Goal: Task Accomplishment & Management: Manage account settings

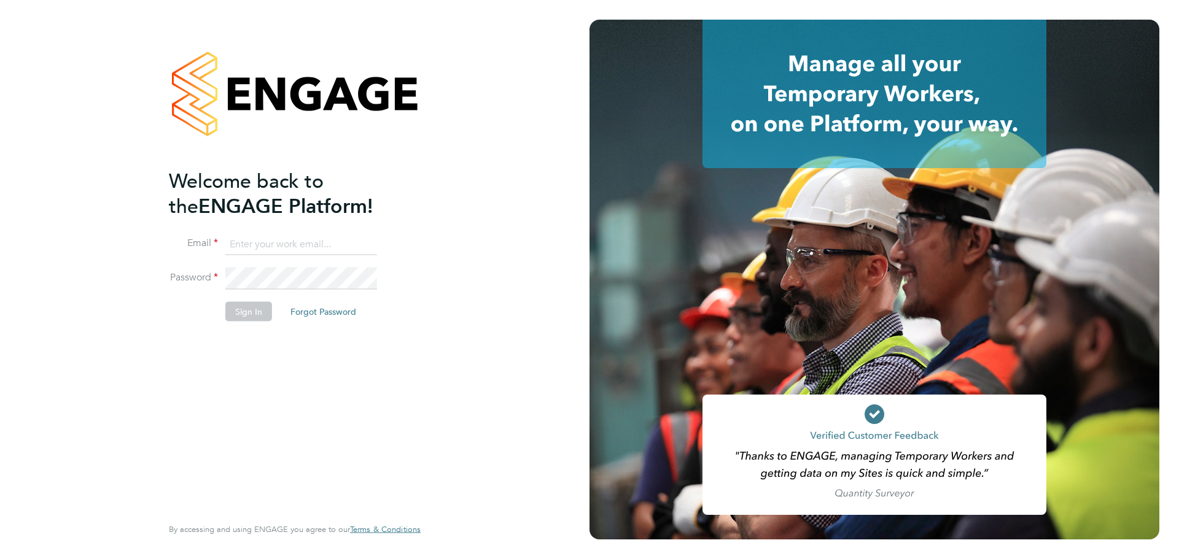
type input "[PERSON_NAME][EMAIL_ADDRESS][DOMAIN_NAME]"
click at [267, 300] on li "Password" at bounding box center [288, 285] width 239 height 34
click at [246, 301] on button "Sign In" at bounding box center [248, 311] width 47 height 20
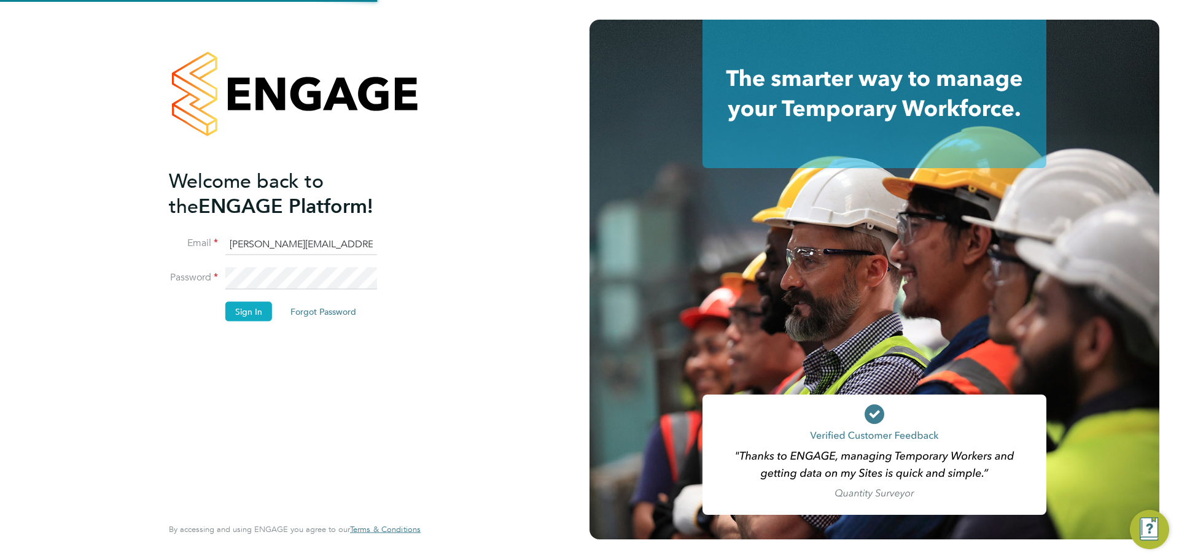
click at [268, 314] on button "Sign In" at bounding box center [248, 311] width 47 height 20
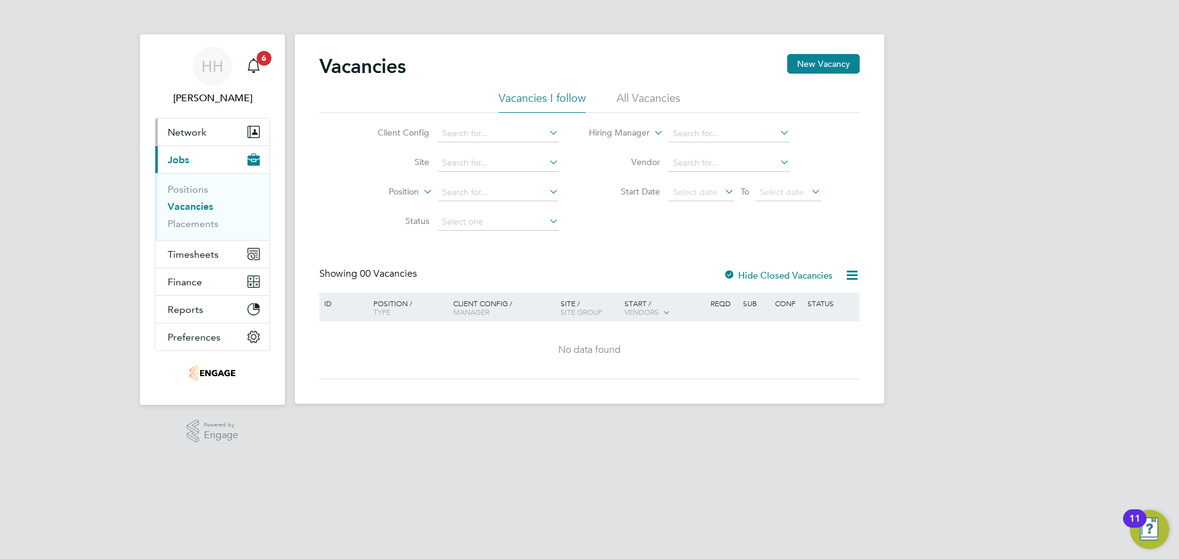
click at [189, 134] on span "Network" at bounding box center [187, 132] width 39 height 12
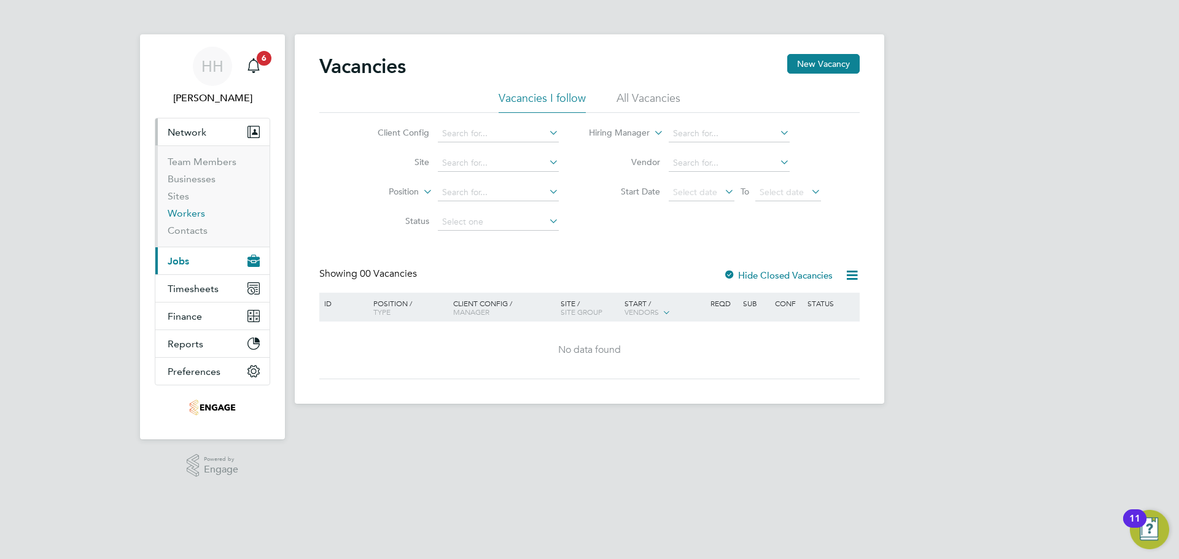
click at [179, 211] on link "Workers" at bounding box center [186, 214] width 37 height 12
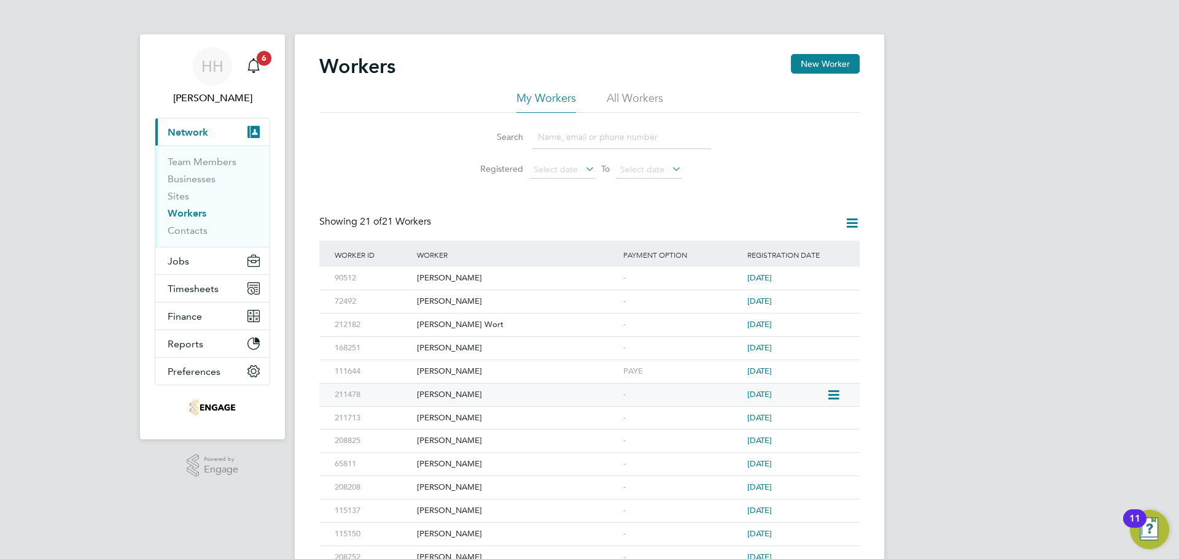
click at [838, 397] on icon at bounding box center [833, 395] width 12 height 15
click at [602, 393] on div "Ryan Oldershaw" at bounding box center [517, 395] width 206 height 23
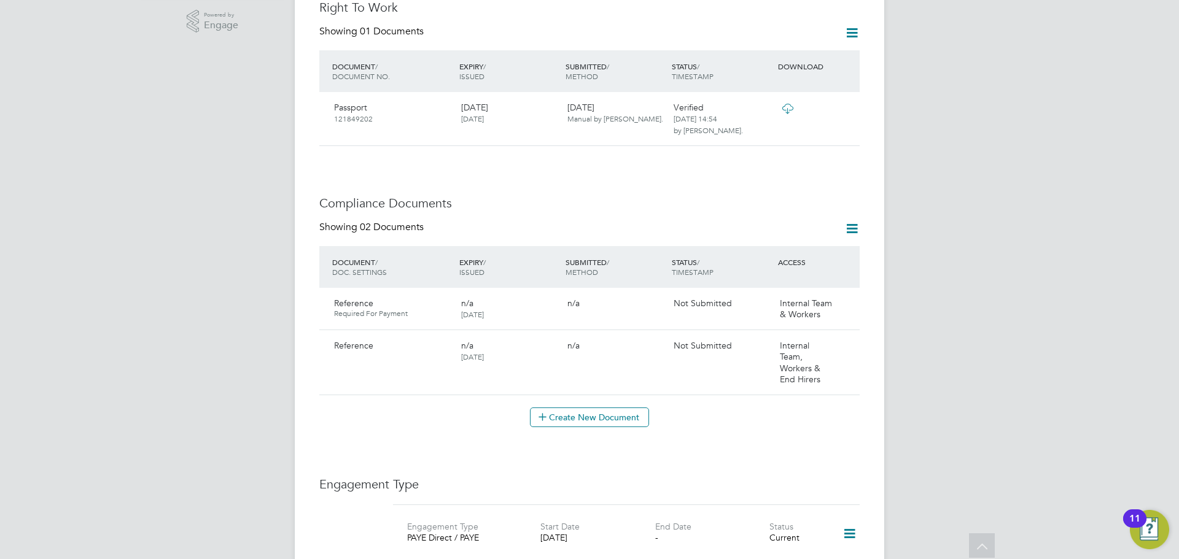
scroll to position [491, 0]
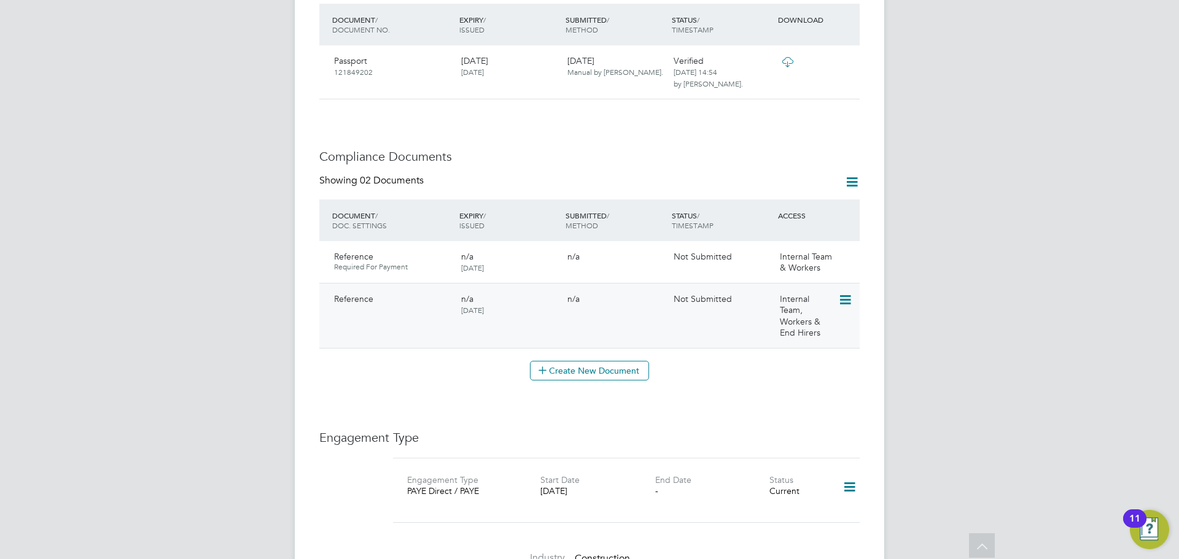
click at [846, 293] on icon at bounding box center [844, 300] width 12 height 15
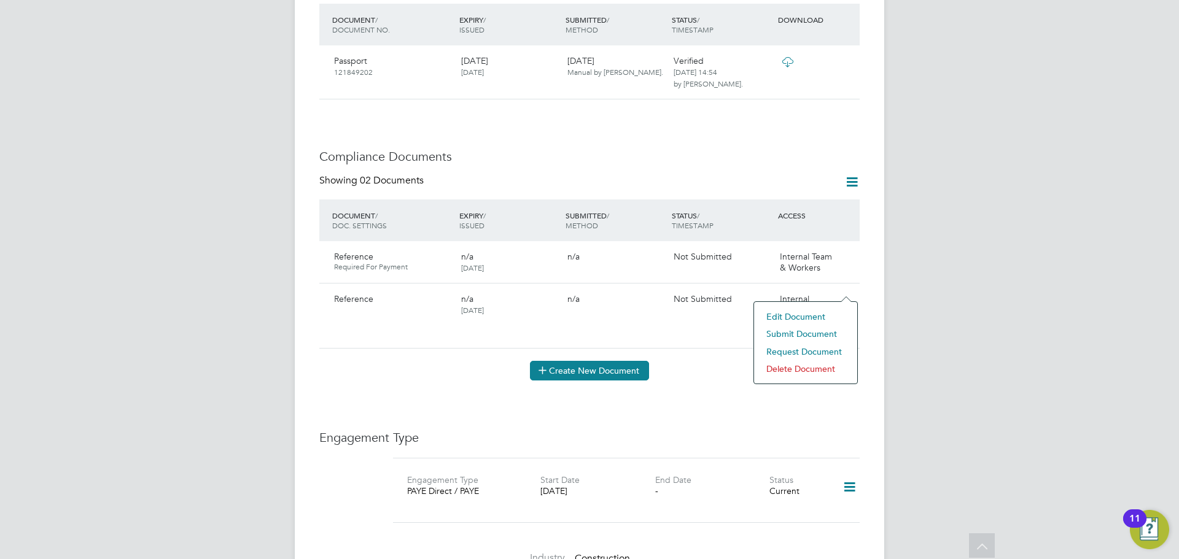
click at [591, 362] on button "Create New Document" at bounding box center [589, 371] width 119 height 20
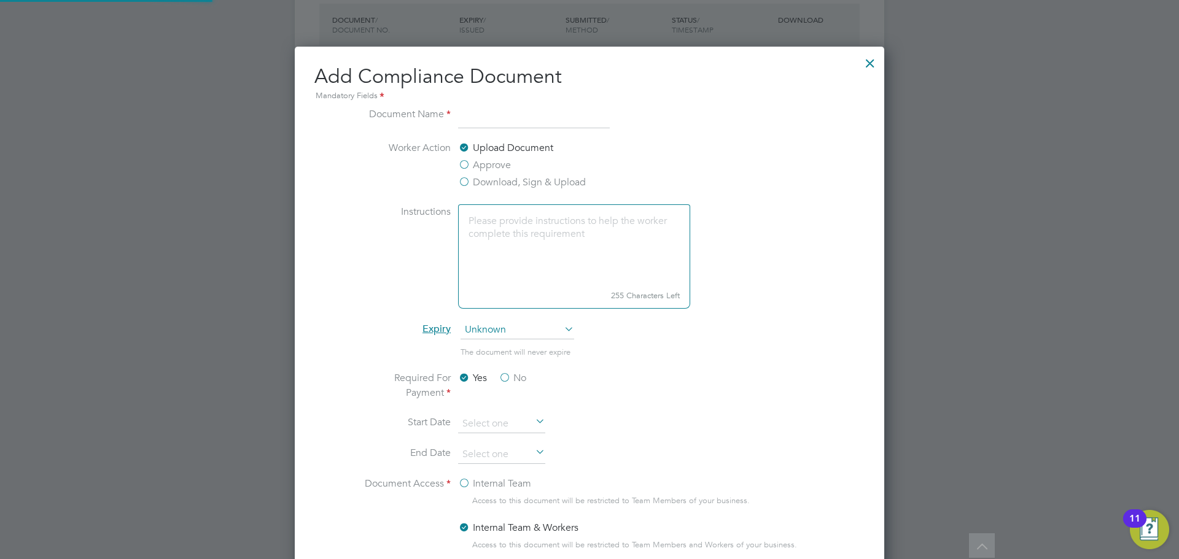
scroll to position [645, 590]
click at [484, 131] on li "Document Name" at bounding box center [590, 124] width 462 height 34
click at [484, 109] on input at bounding box center [534, 118] width 152 height 22
type input "Reference"
click at [636, 139] on li "Document Name Reference" at bounding box center [590, 124] width 462 height 34
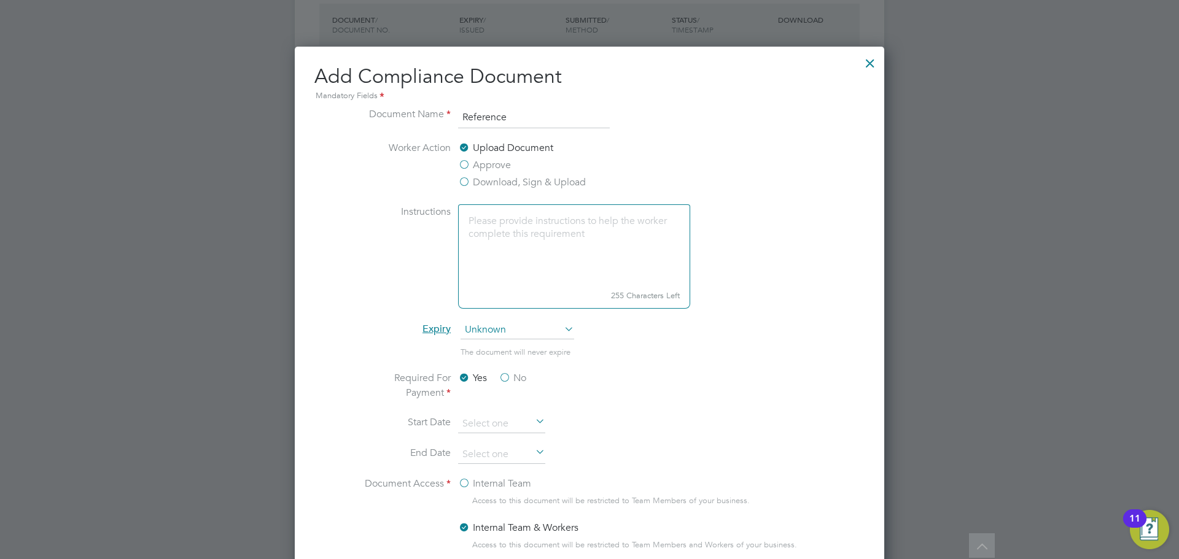
click at [467, 162] on label "Approve" at bounding box center [484, 165] width 53 height 15
click at [0, 0] on input "Approve" at bounding box center [0, 0] width 0 height 0
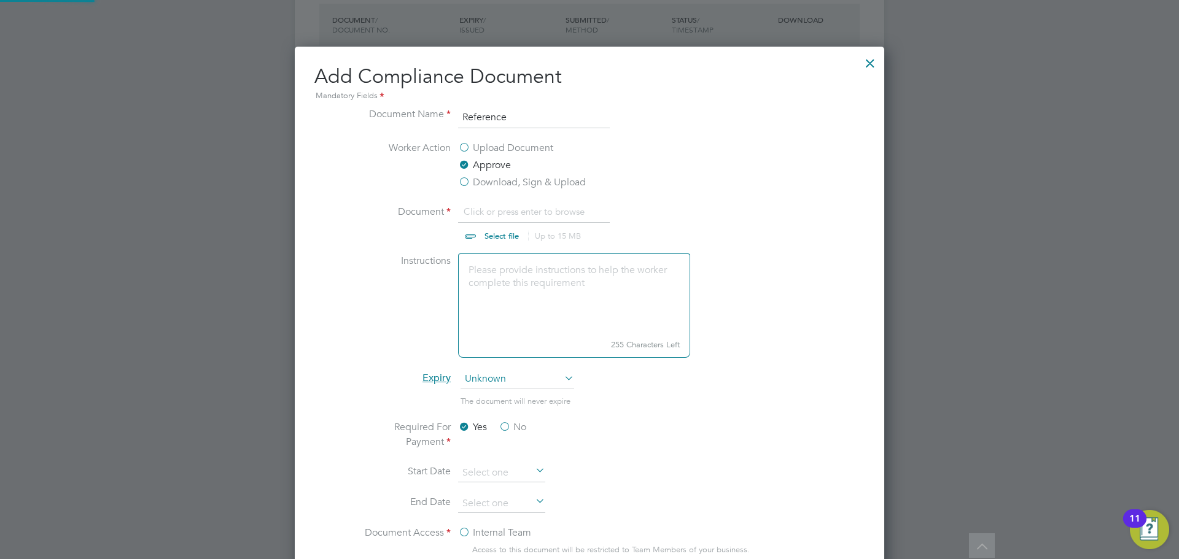
scroll to position [18, 152]
click at [870, 64] on div at bounding box center [870, 60] width 22 height 22
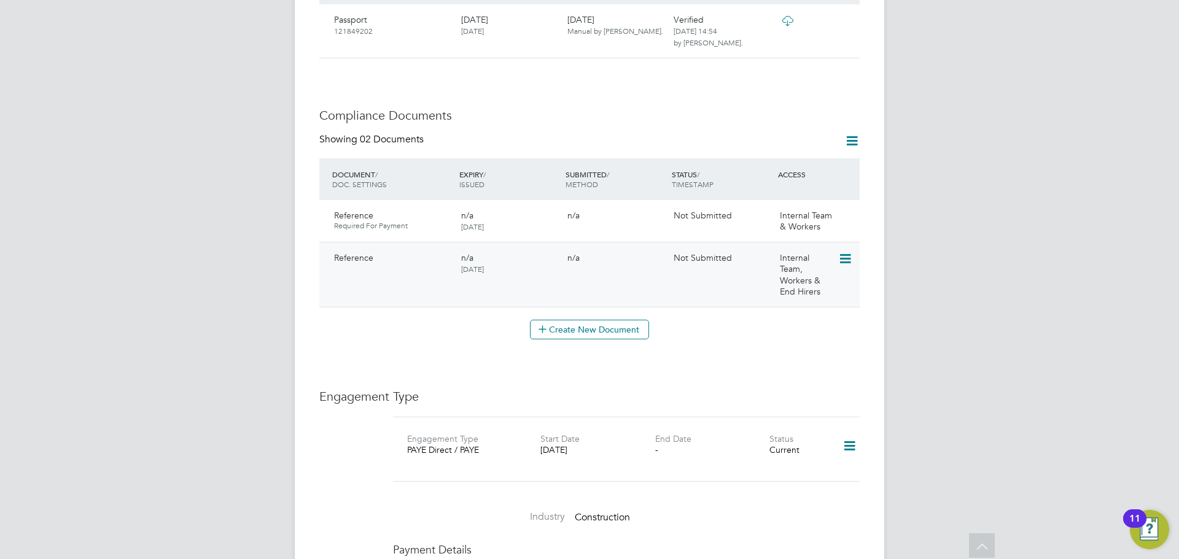
scroll to position [531, 0]
click at [850, 134] on icon at bounding box center [851, 141] width 15 height 15
click at [822, 158] on li "Document Settings" at bounding box center [812, 158] width 90 height 17
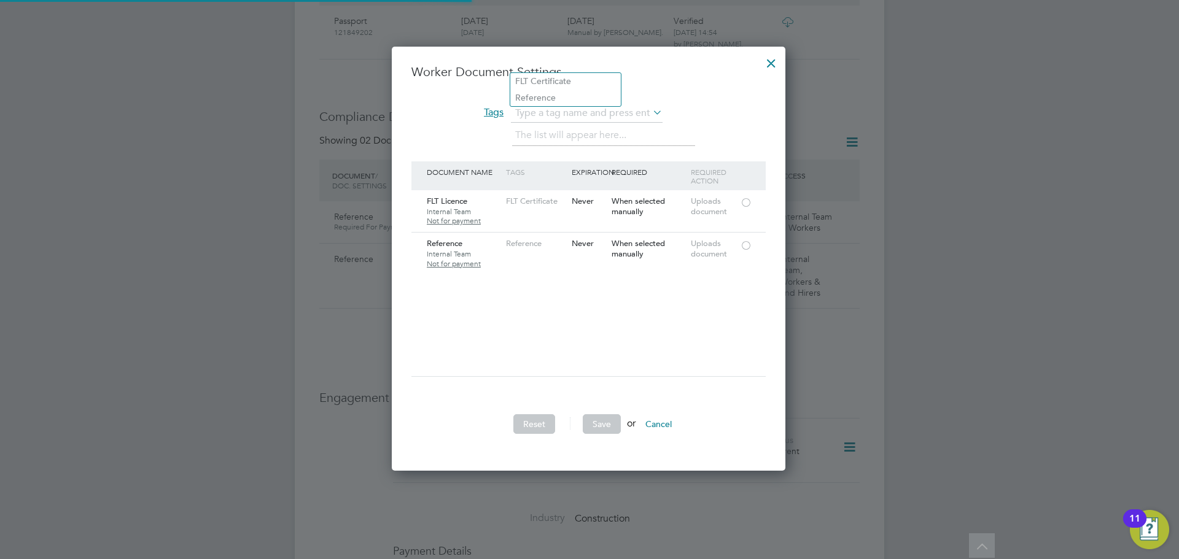
scroll to position [425, 395]
click at [545, 99] on li "Reference" at bounding box center [565, 98] width 111 height 17
type input "Reference"
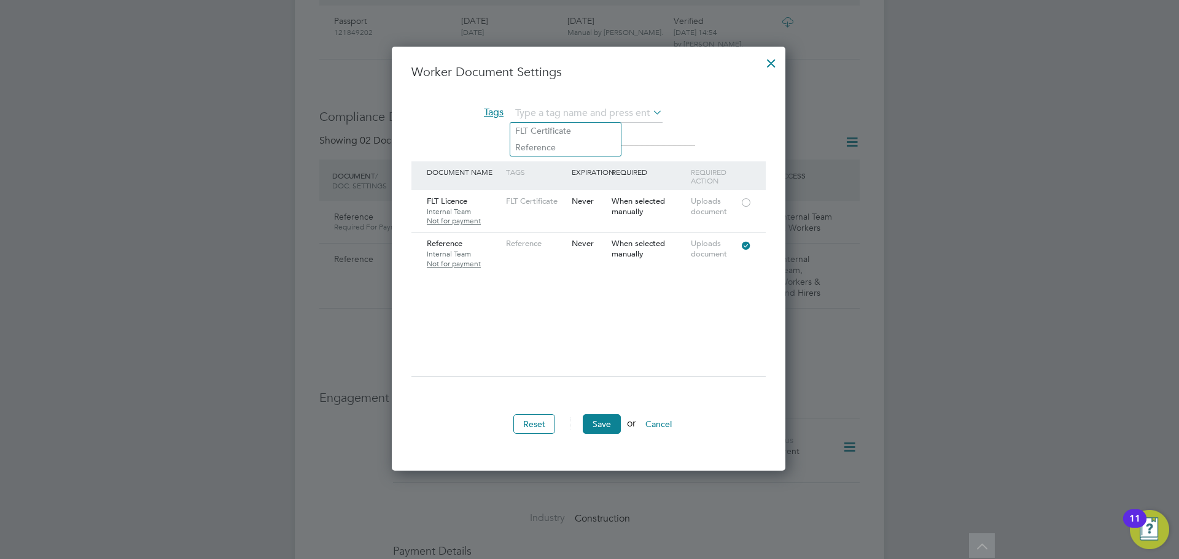
click at [752, 132] on div "The list will appear here... Reference x" at bounding box center [639, 137] width 254 height 25
click at [769, 64] on div at bounding box center [771, 60] width 22 height 22
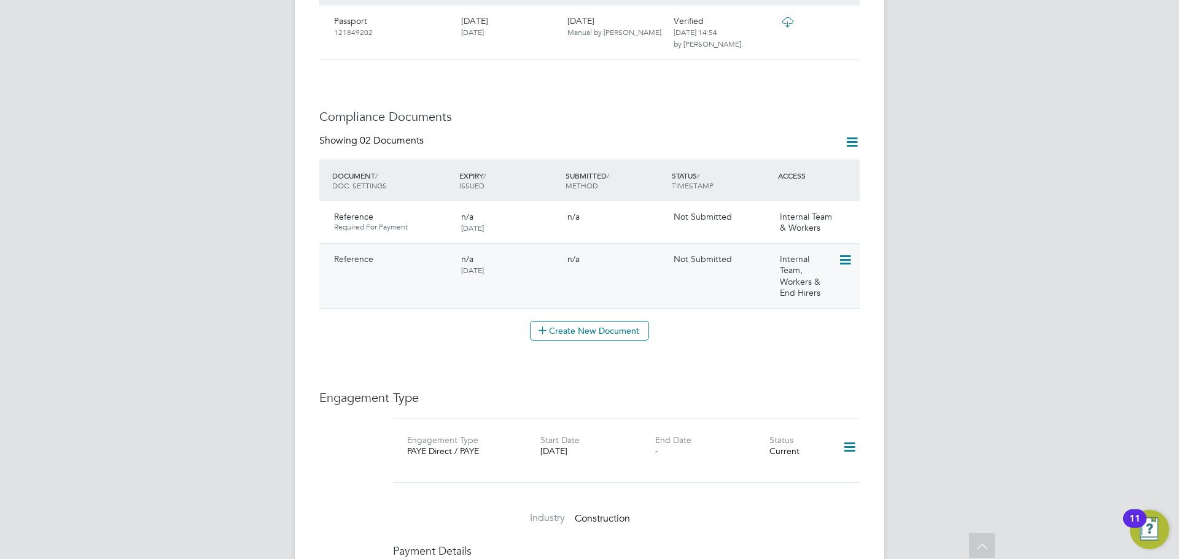
click at [848, 253] on icon at bounding box center [844, 260] width 12 height 15
click at [798, 279] on li "Edit Document" at bounding box center [805, 276] width 91 height 17
type input "Reference"
type input "30 Sep 2025"
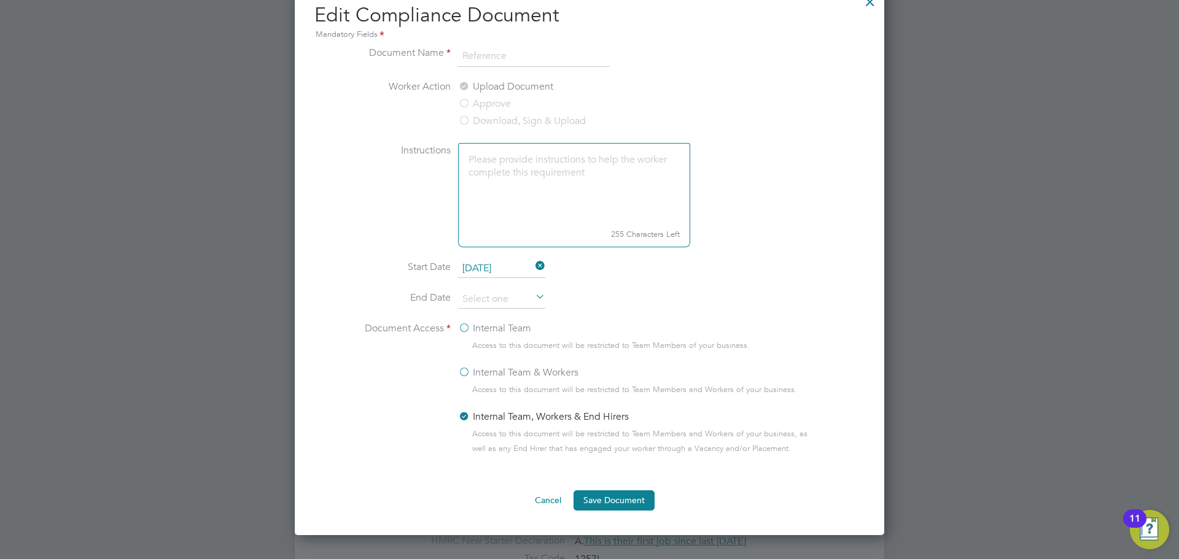
scroll to position [531, 0]
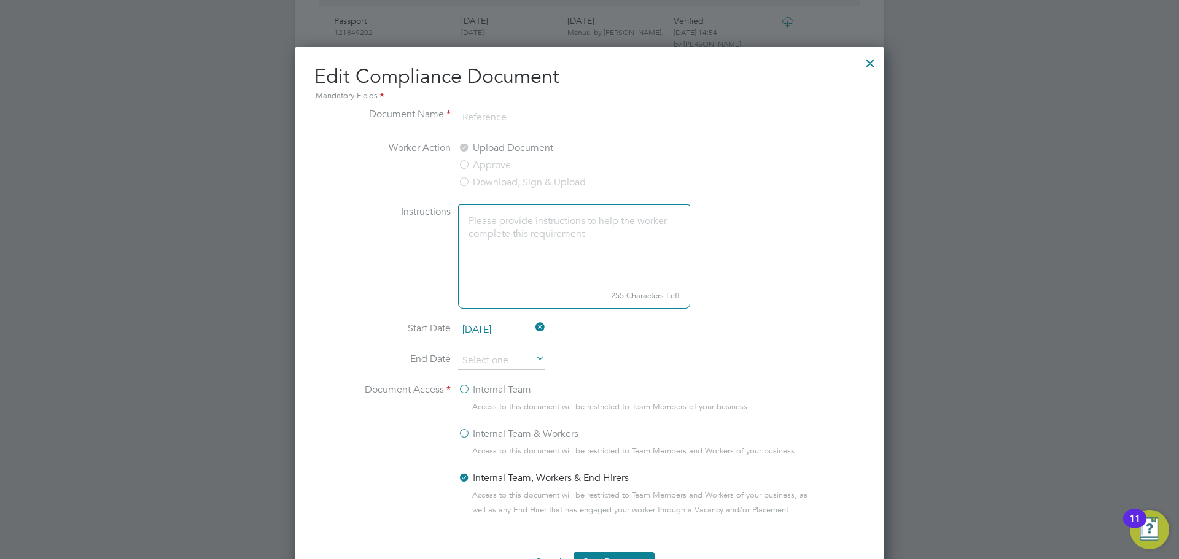
click at [881, 67] on div at bounding box center [870, 60] width 22 height 22
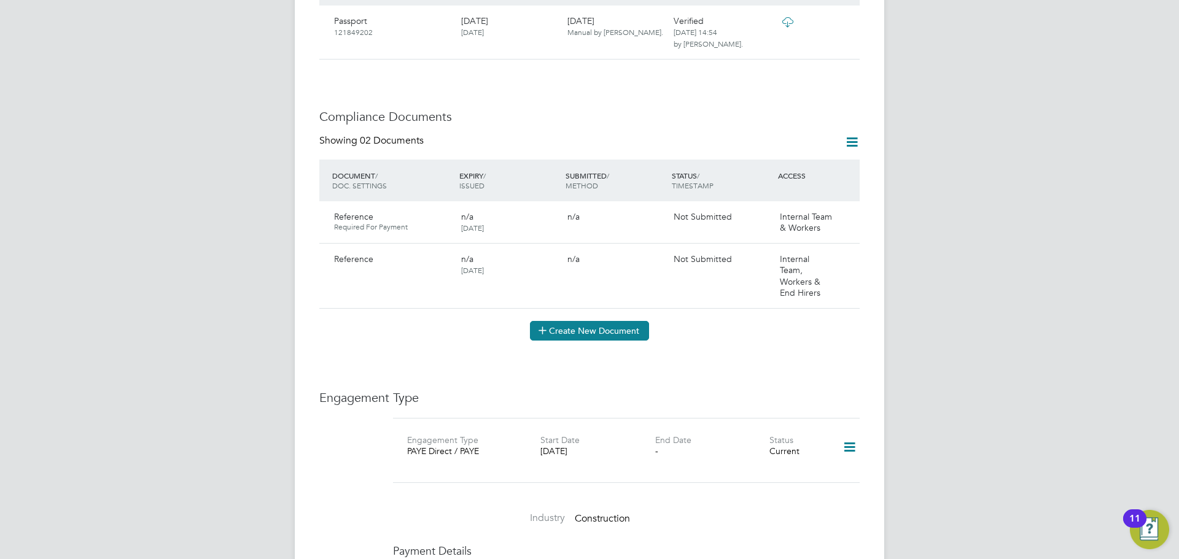
click at [604, 321] on button "Create New Document" at bounding box center [589, 331] width 119 height 20
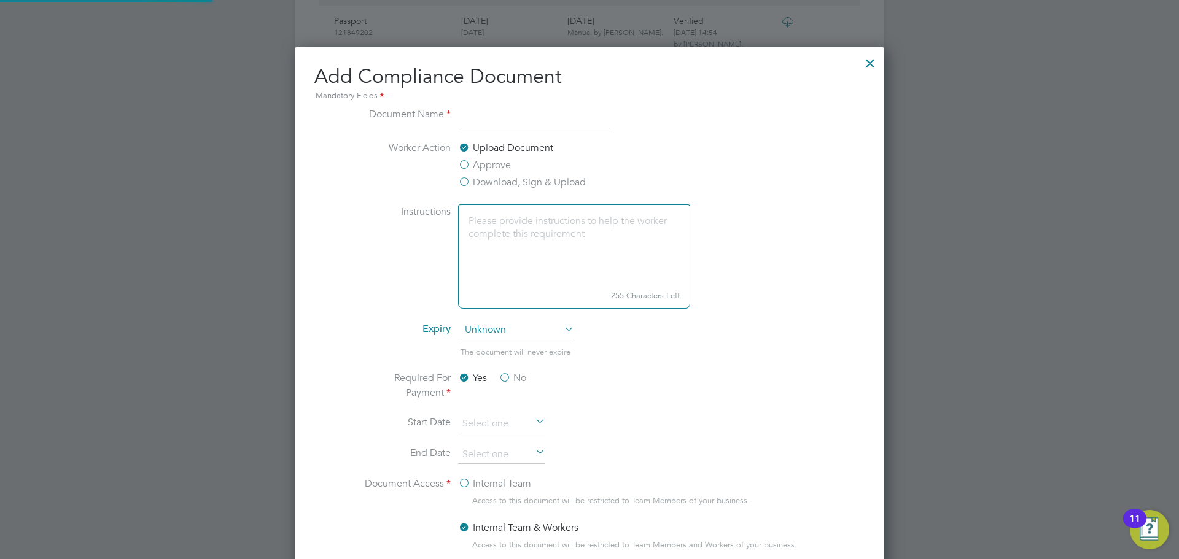
scroll to position [645, 590]
click at [494, 119] on input at bounding box center [534, 118] width 152 height 22
type input "Reference"
click at [491, 161] on label "Approve" at bounding box center [484, 165] width 53 height 15
click at [0, 0] on input "Approve" at bounding box center [0, 0] width 0 height 0
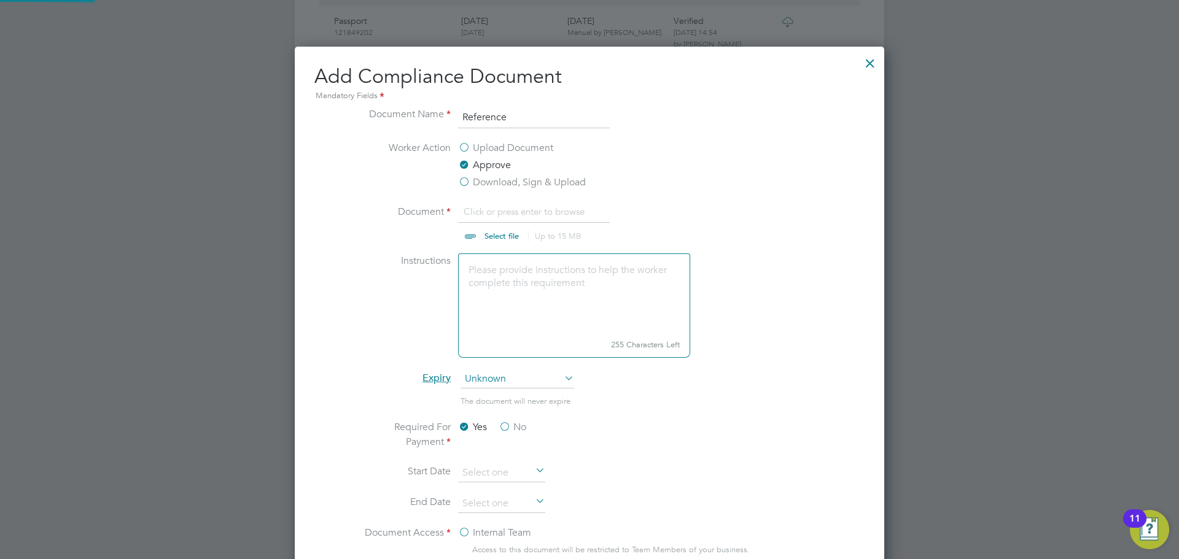
scroll to position [18, 152]
click at [514, 240] on input "file" at bounding box center [513, 222] width 193 height 37
type input "C:\fakepath\Reference.pdf"
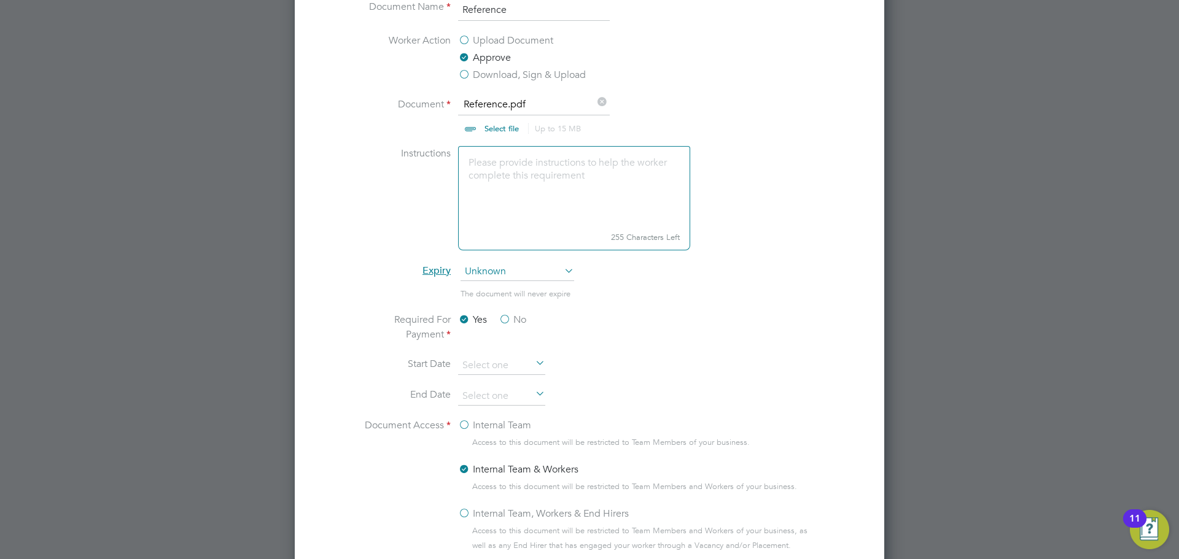
scroll to position [654, 0]
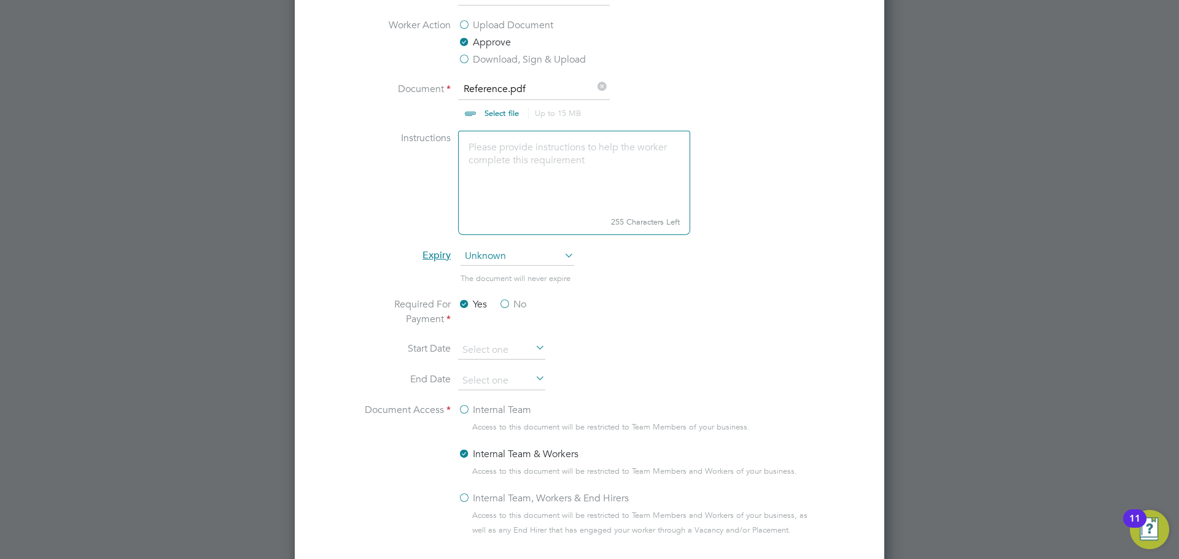
click at [503, 303] on label "No" at bounding box center [513, 304] width 28 height 15
click at [0, 0] on input "No" at bounding box center [0, 0] width 0 height 0
click at [462, 305] on label "Yes" at bounding box center [472, 304] width 29 height 15
click at [0, 0] on input "Yes" at bounding box center [0, 0] width 0 height 0
click at [530, 351] on input at bounding box center [501, 350] width 87 height 18
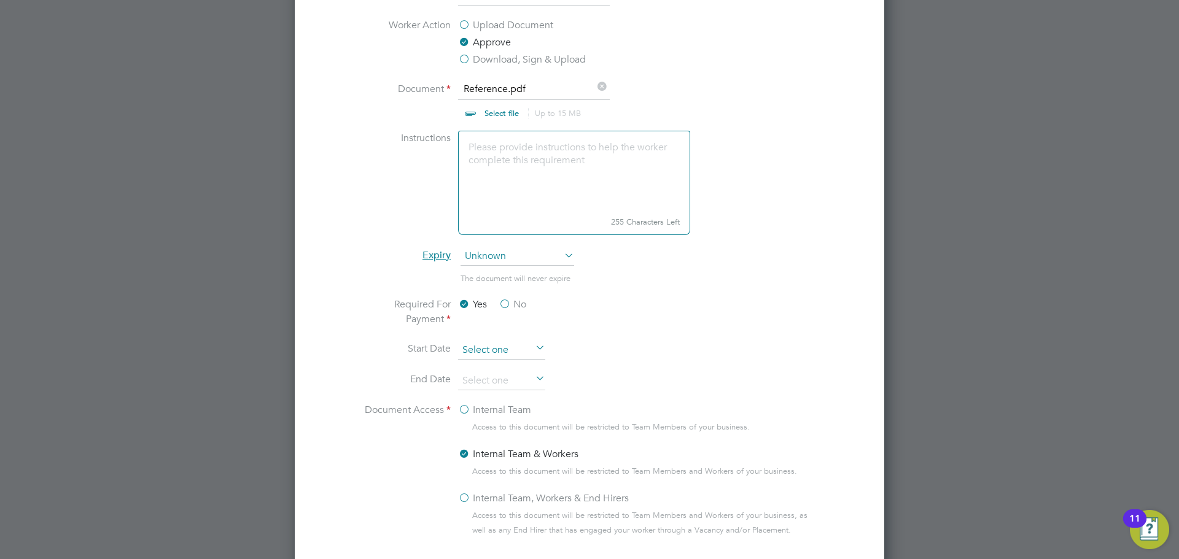
scroll to position [478, 0]
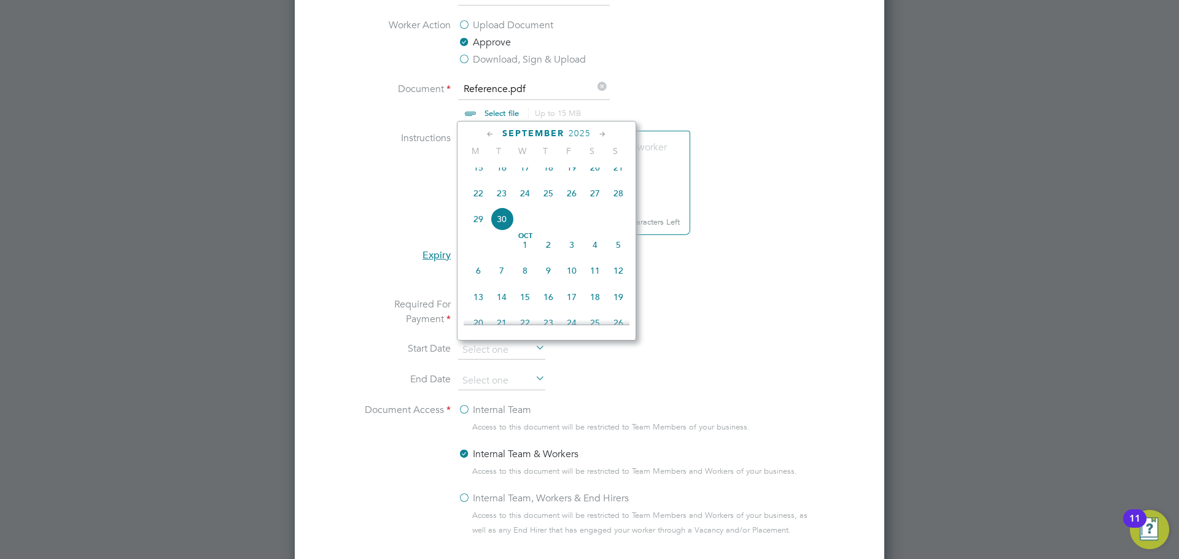
click at [737, 327] on li "Required For Payment Yes No" at bounding box center [590, 319] width 462 height 44
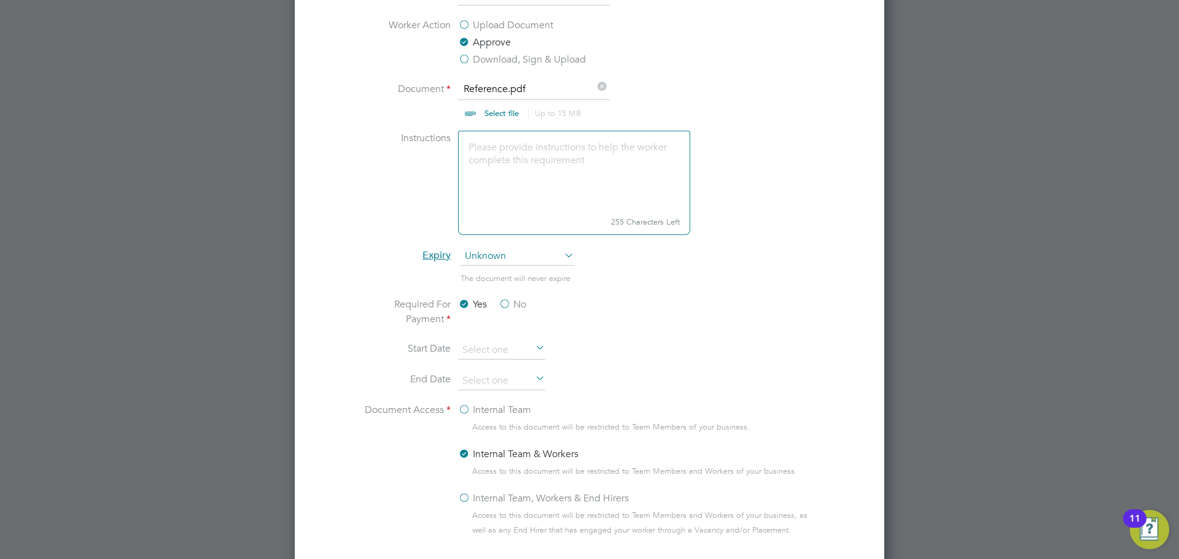
click at [533, 354] on icon at bounding box center [533, 348] width 0 height 17
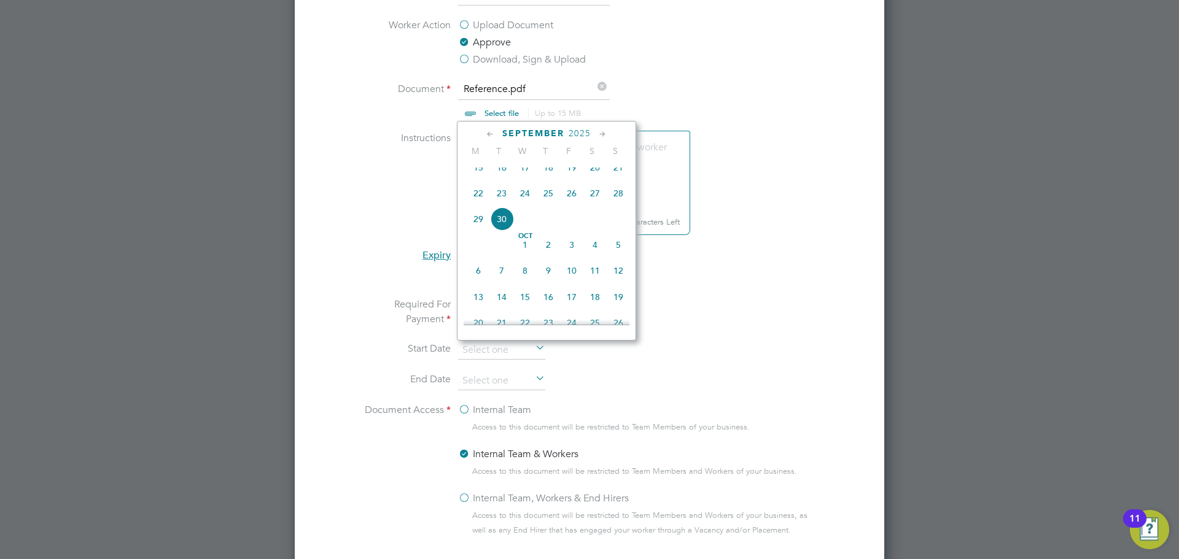
click at [475, 231] on span "29" at bounding box center [478, 219] width 23 height 23
type input "29 Sep 2025"
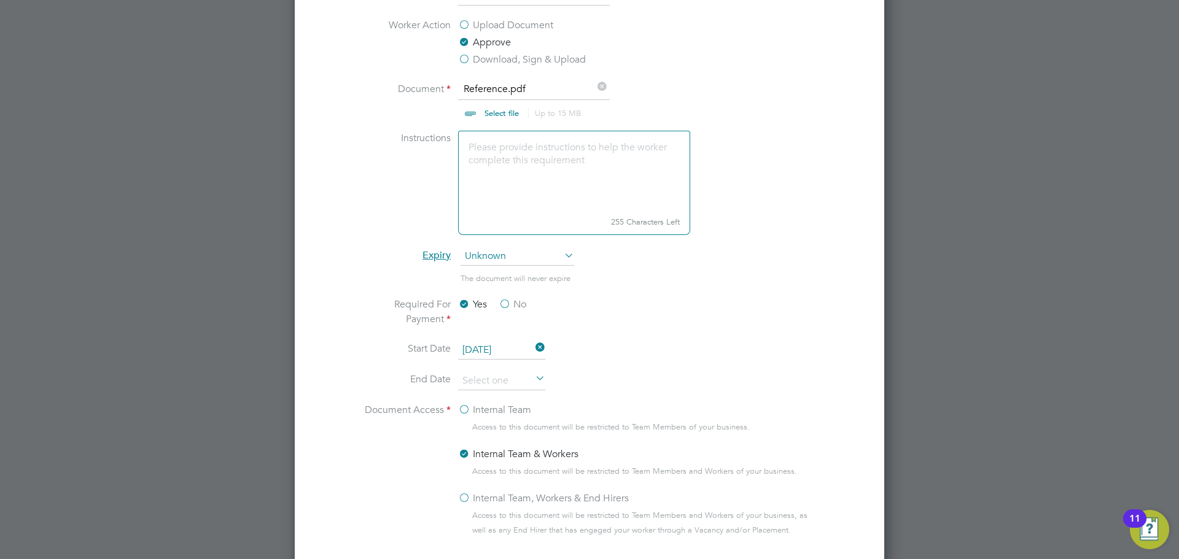
click at [680, 343] on li "Start Date 29 Sep 2025" at bounding box center [590, 356] width 462 height 31
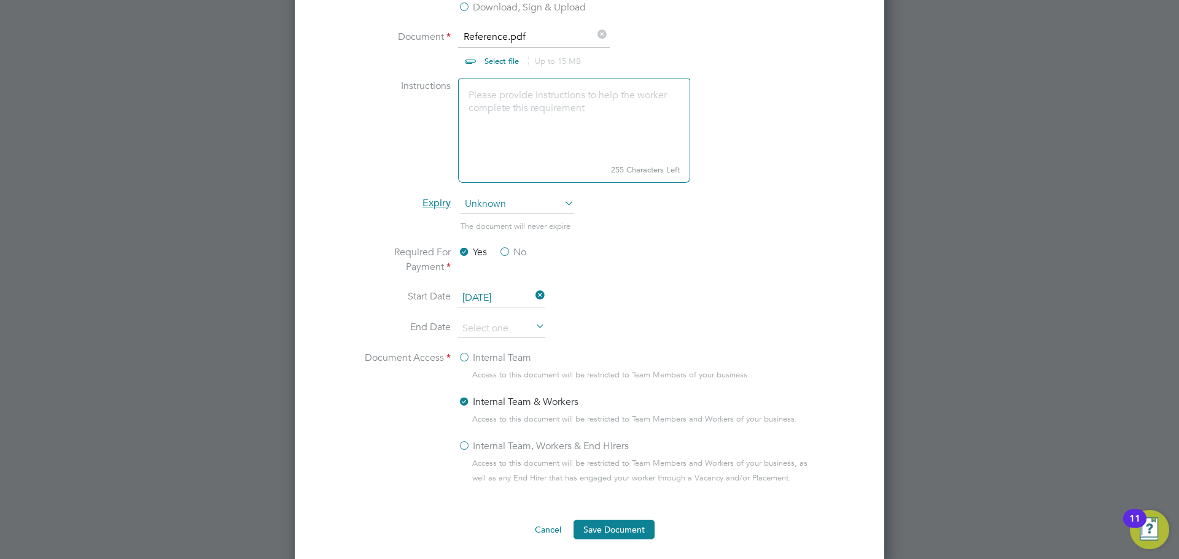
scroll to position [838, 0]
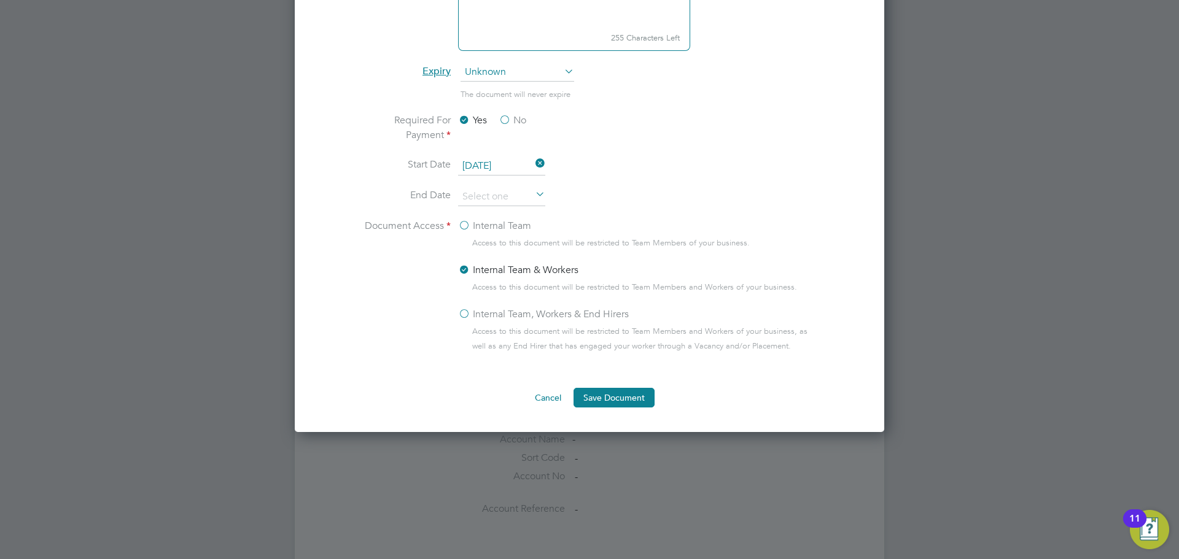
click at [466, 315] on label "Internal Team, Workers & End Hirers" at bounding box center [543, 314] width 171 height 15
click at [0, 0] on input "Internal Team, Workers & End Hirers" at bounding box center [0, 0] width 0 height 0
click at [609, 391] on button "Save Document" at bounding box center [614, 398] width 81 height 20
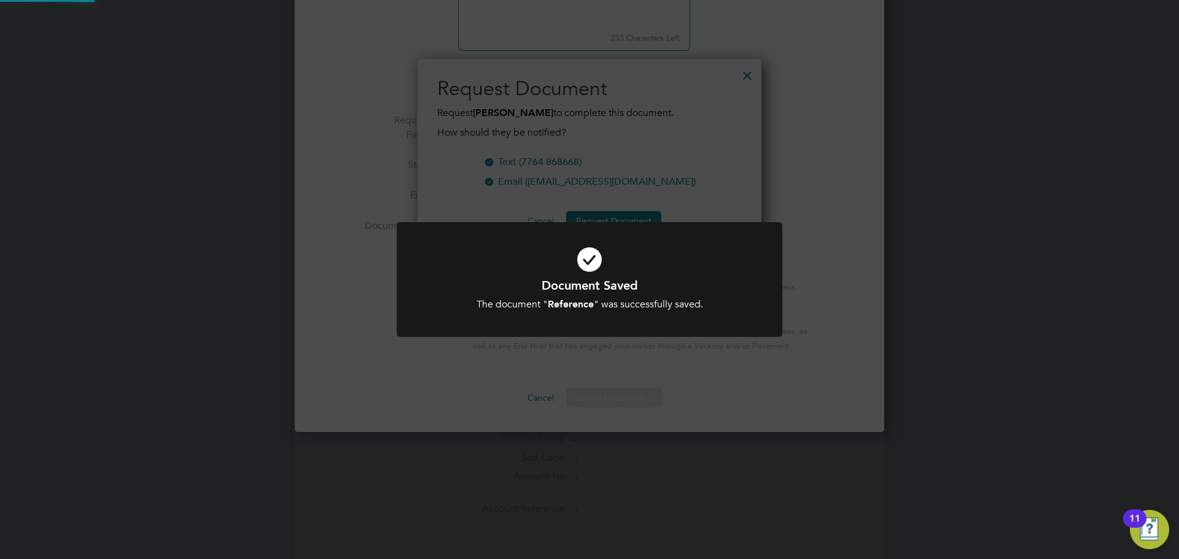
scroll to position [197, 344]
click at [489, 199] on div "Document Saved The document " Reference " was successfully saved. Cancel Okay" at bounding box center [589, 279] width 1179 height 559
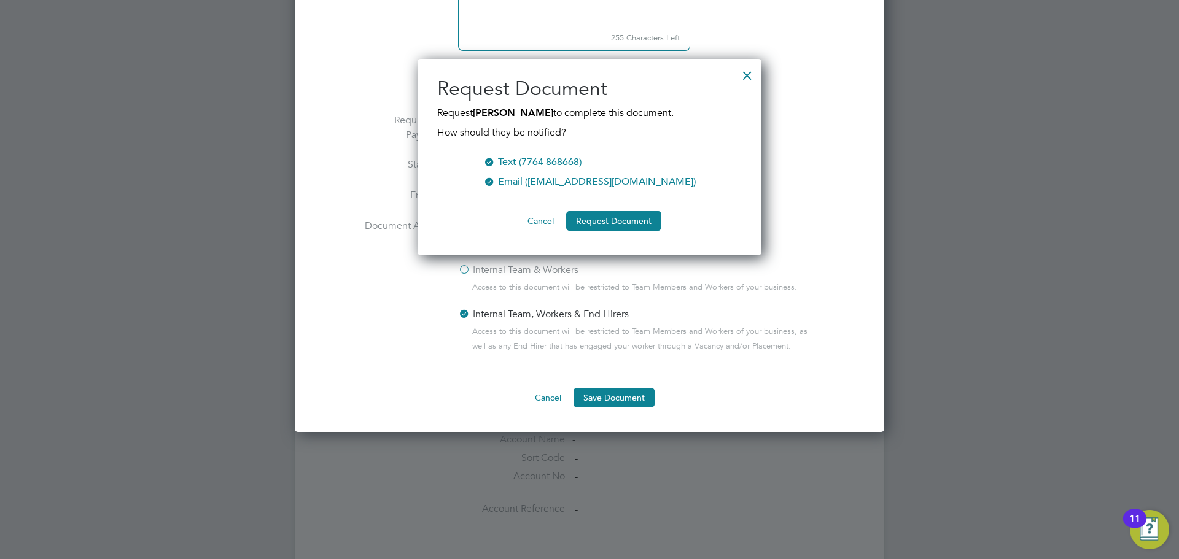
click at [552, 218] on button "Cancel" at bounding box center [541, 221] width 46 height 20
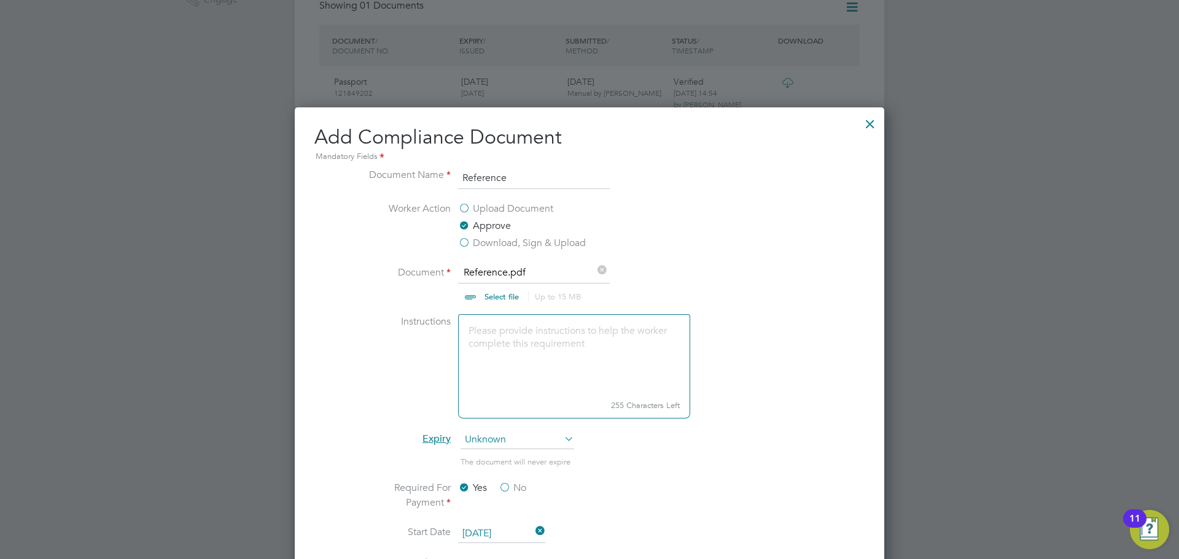
scroll to position [470, 0]
click at [462, 241] on label "Download, Sign & Upload" at bounding box center [522, 243] width 128 height 15
click at [0, 0] on input "Download, Sign & Upload" at bounding box center [0, 0] width 0 height 0
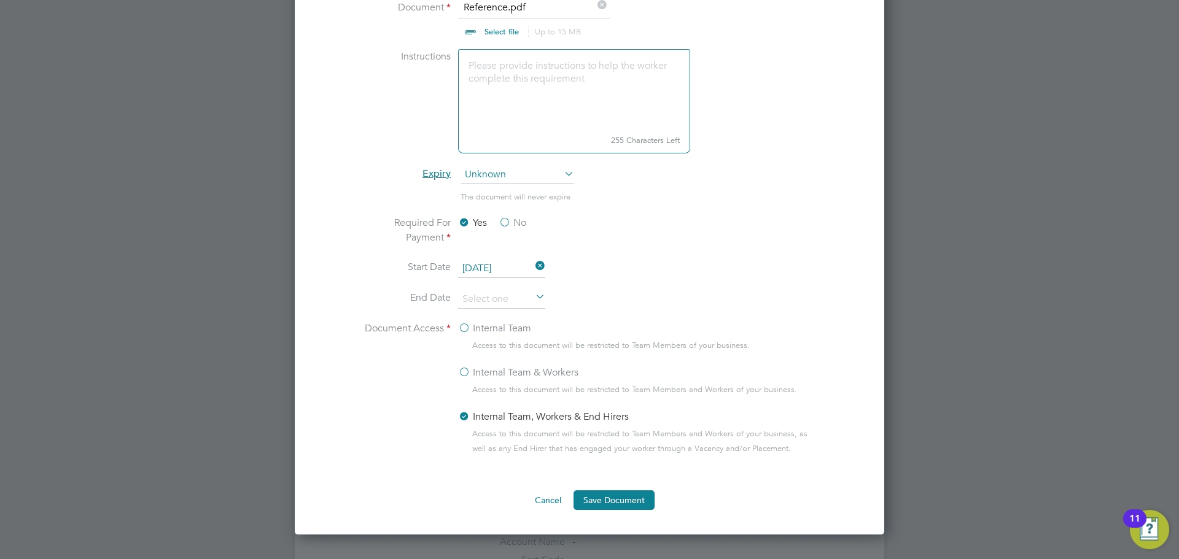
scroll to position [900, 0]
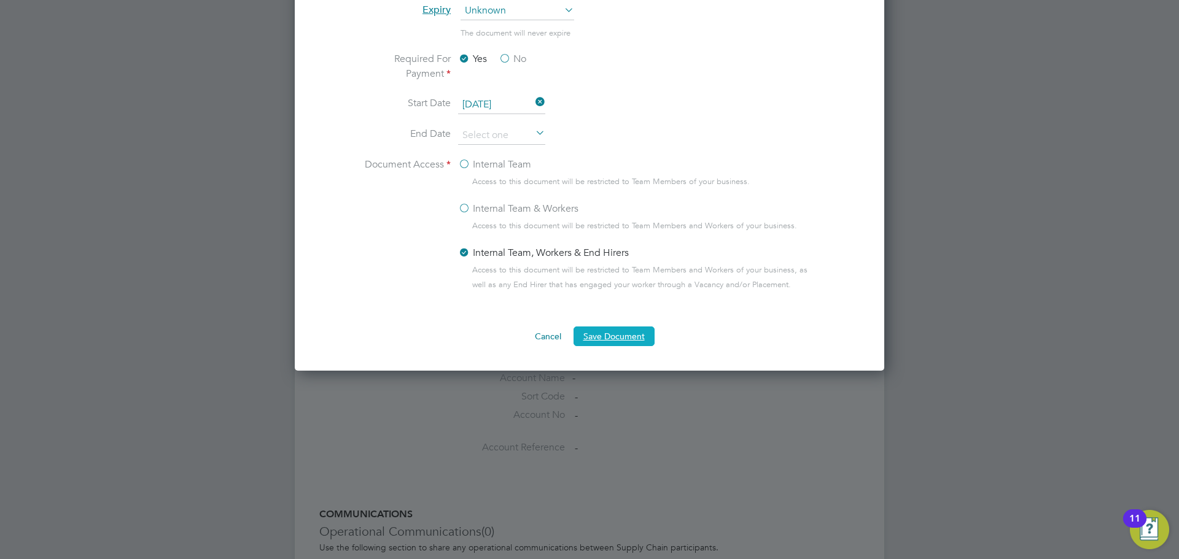
click at [593, 335] on button "Save Document" at bounding box center [614, 337] width 81 height 20
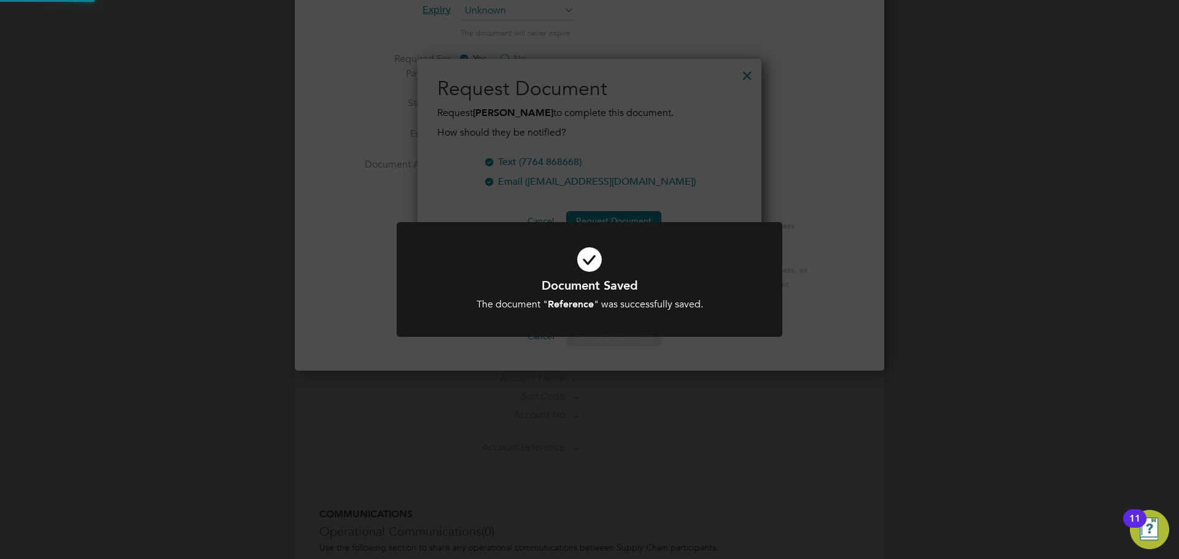
scroll to position [197, 344]
click at [715, 136] on div "Document Saved The document " Reference " was successfully saved. Cancel Okay" at bounding box center [589, 279] width 1179 height 559
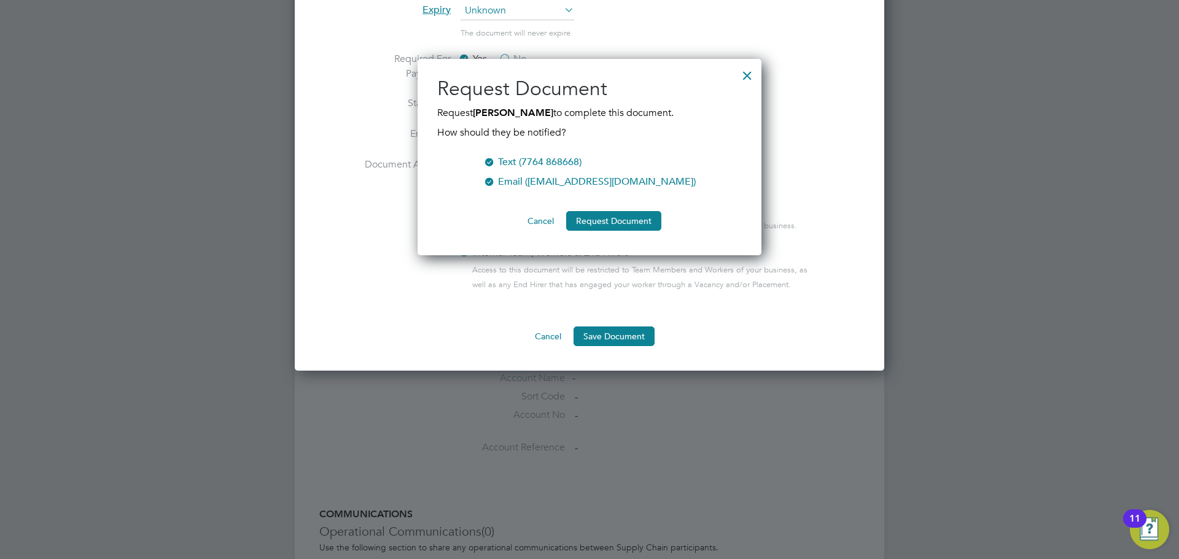
click at [747, 75] on div at bounding box center [747, 72] width 22 height 22
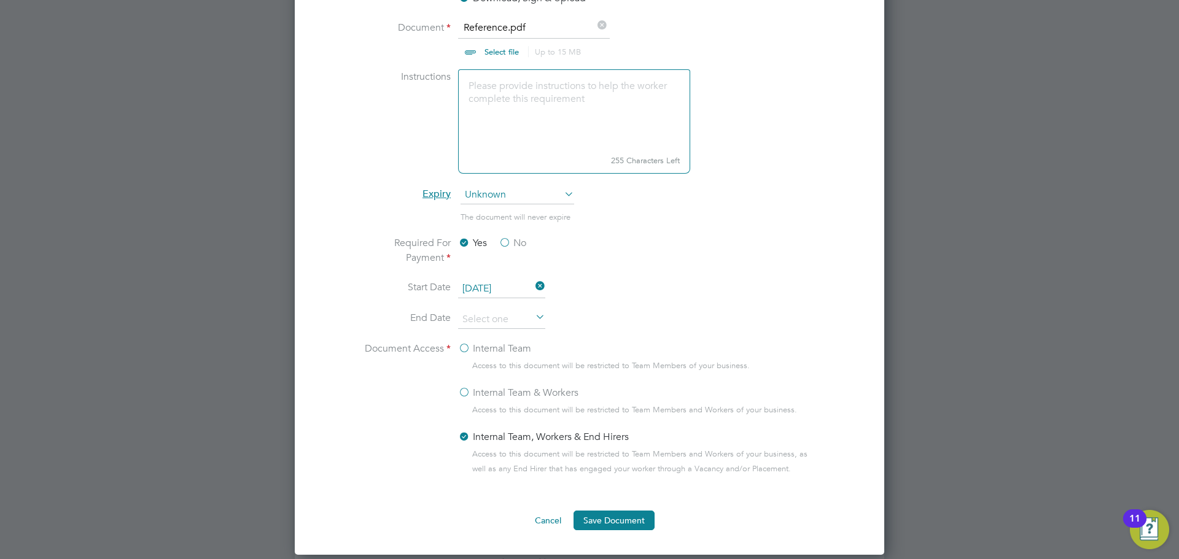
scroll to position [470, 0]
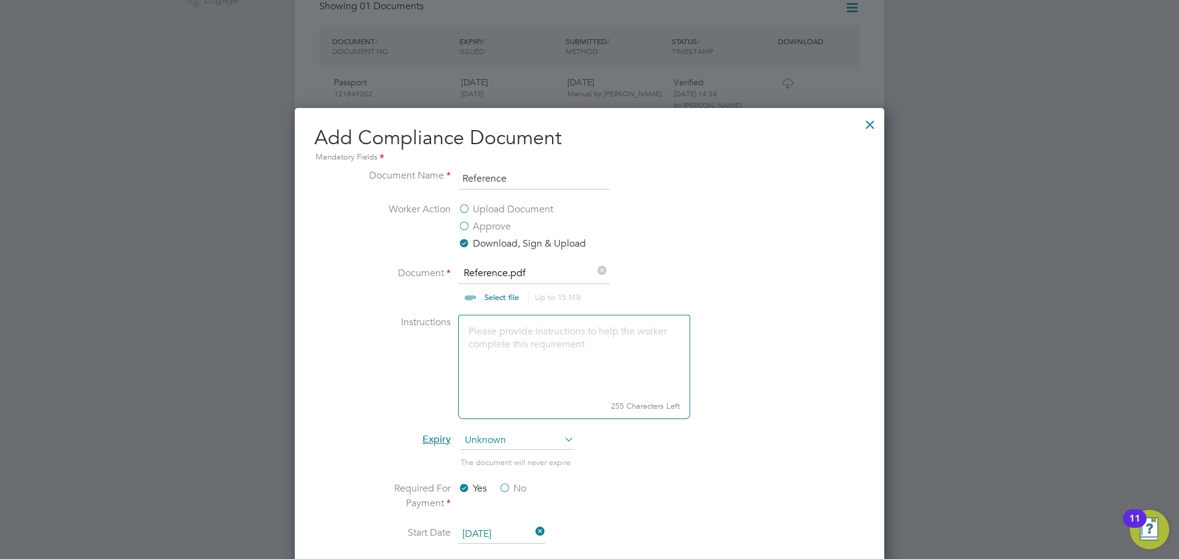
click at [467, 227] on label "Approve" at bounding box center [484, 226] width 53 height 15
click at [0, 0] on input "Approve" at bounding box center [0, 0] width 0 height 0
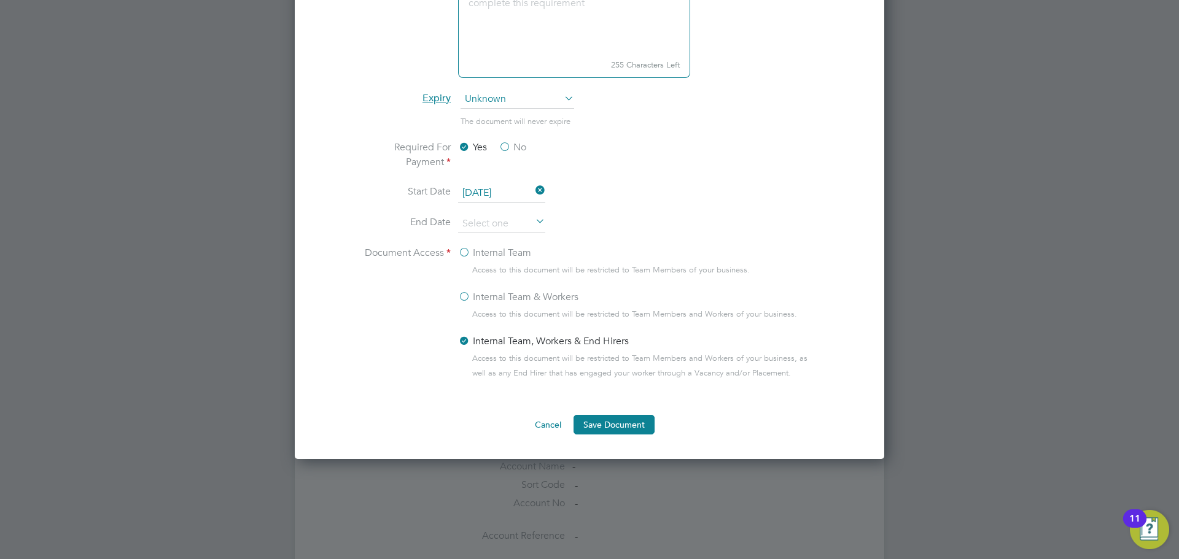
scroll to position [838, 0]
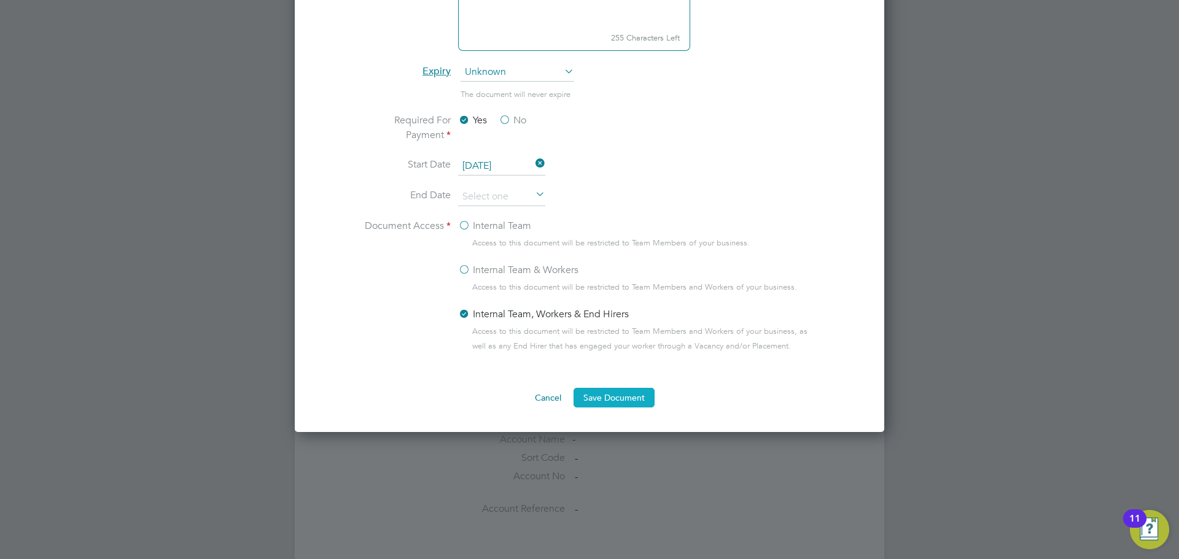
click at [604, 395] on button "Save Document" at bounding box center [614, 398] width 81 height 20
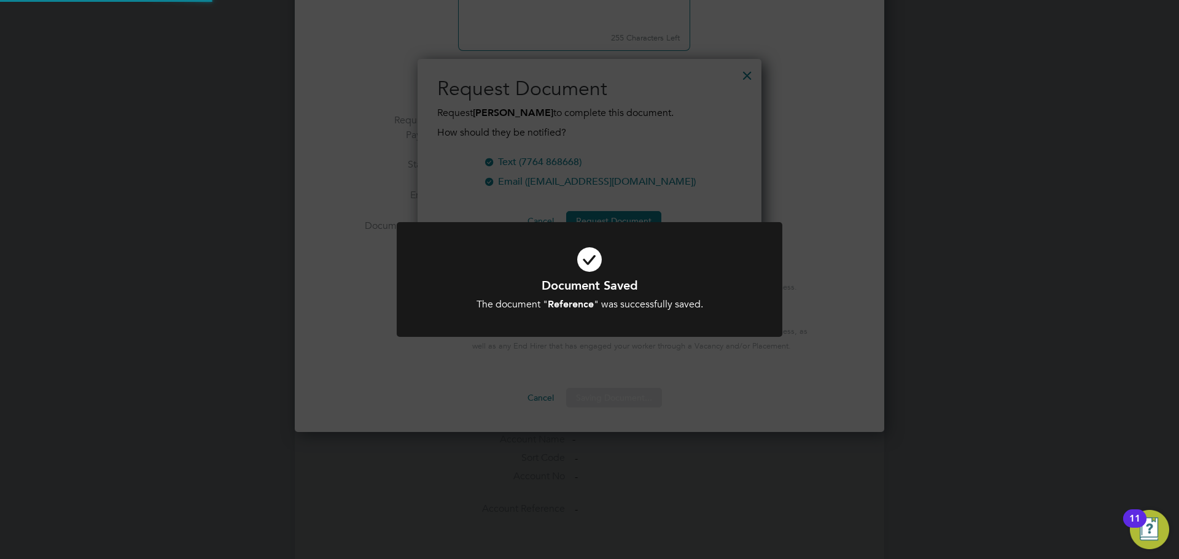
scroll to position [197, 344]
click at [593, 201] on div "Document Saved The document " Reference " was successfully saved. Cancel Okay" at bounding box center [589, 279] width 1179 height 559
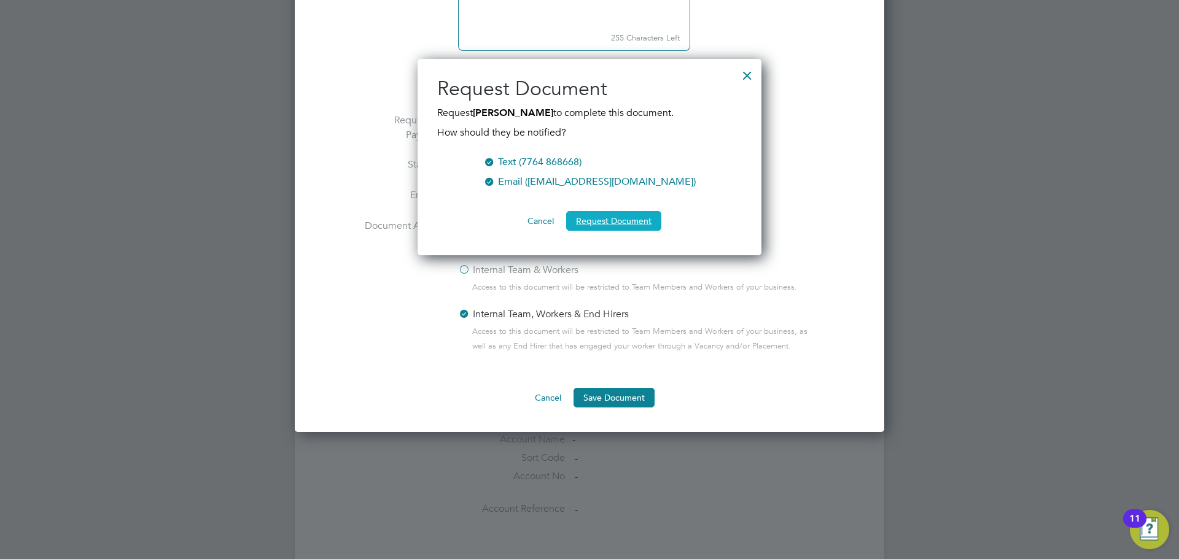
click at [609, 217] on button "Request Document" at bounding box center [613, 221] width 95 height 20
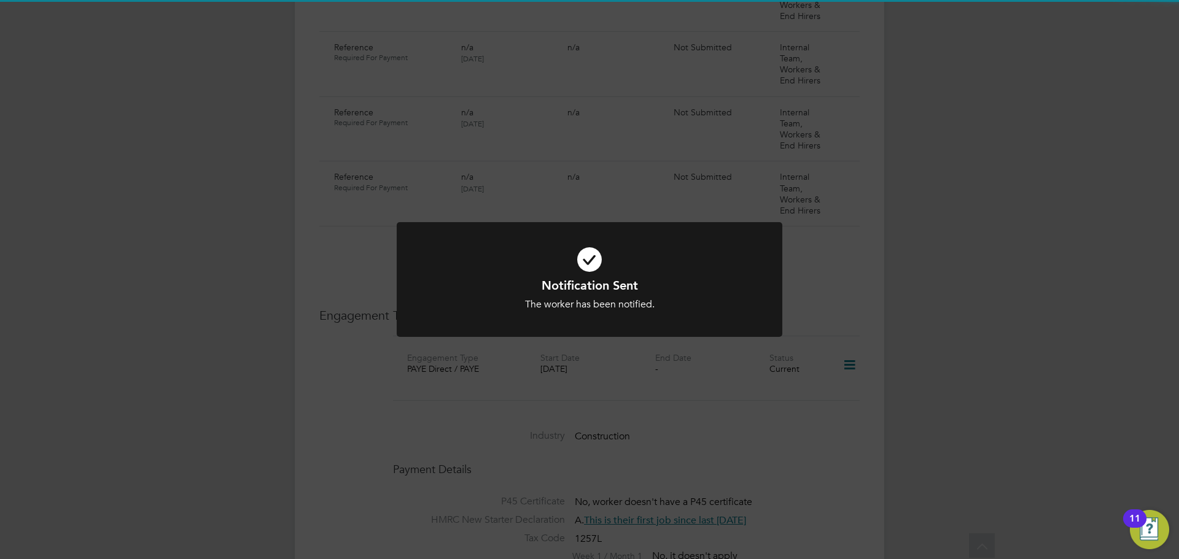
scroll to position [838, 0]
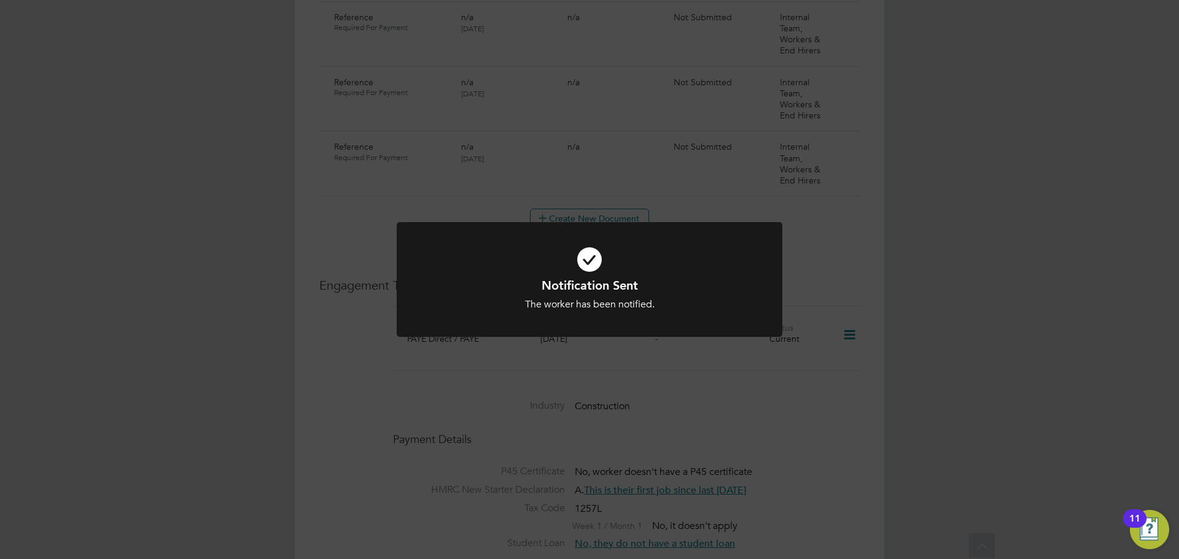
click at [887, 365] on div "Notification Sent The worker has been notified. Cancel Okay" at bounding box center [589, 279] width 1179 height 559
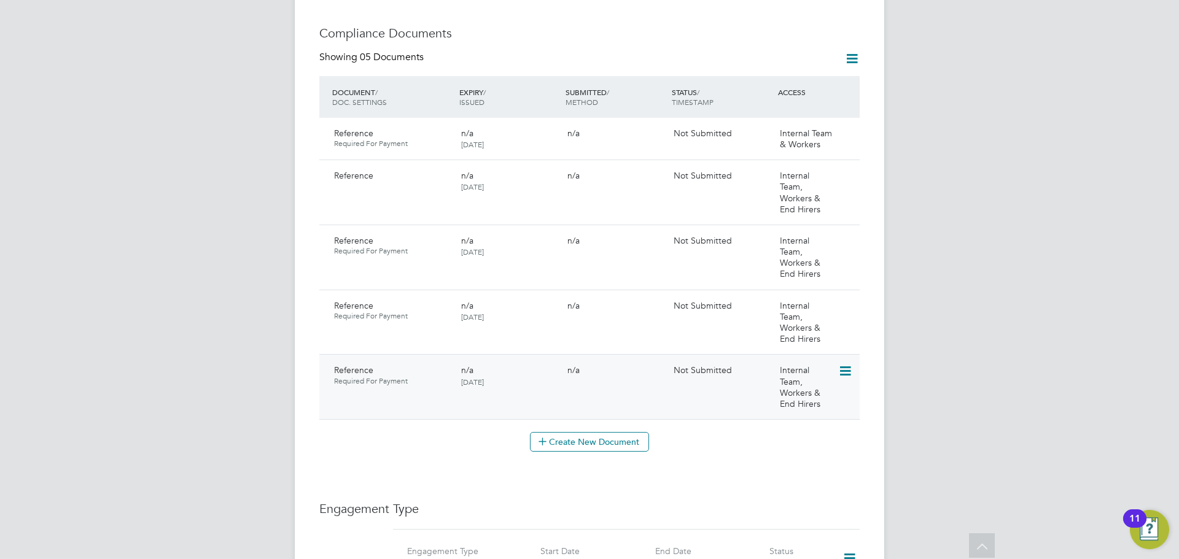
scroll to position [614, 0]
click at [850, 127] on icon at bounding box center [844, 134] width 12 height 15
click at [816, 204] on li "Delete Document" at bounding box center [805, 203] width 91 height 17
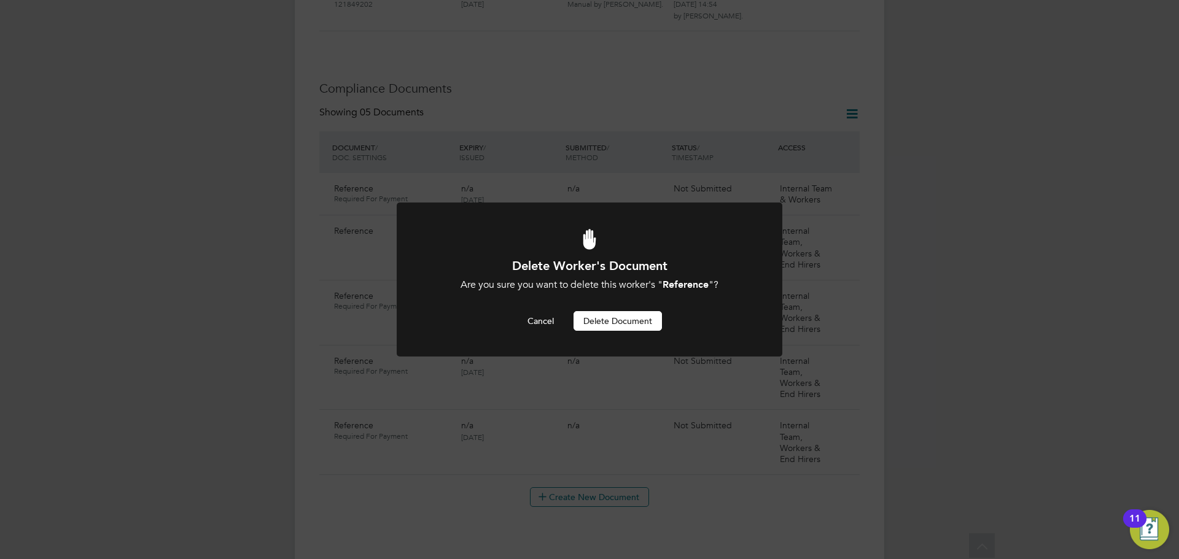
scroll to position [0, 0]
click at [618, 317] on button "Delete Document" at bounding box center [618, 321] width 88 height 20
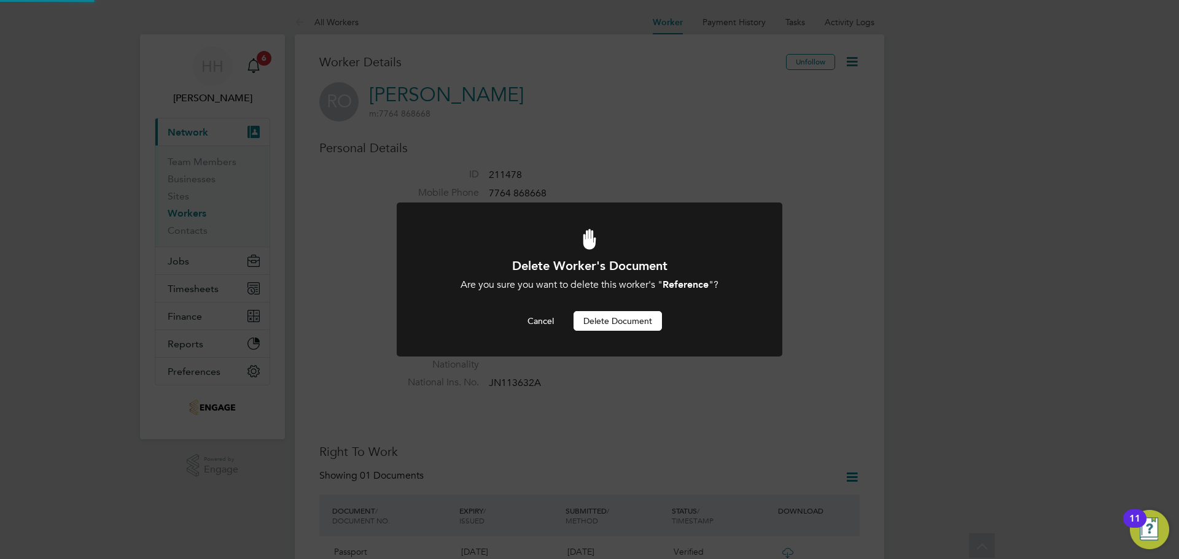
scroll to position [559, 0]
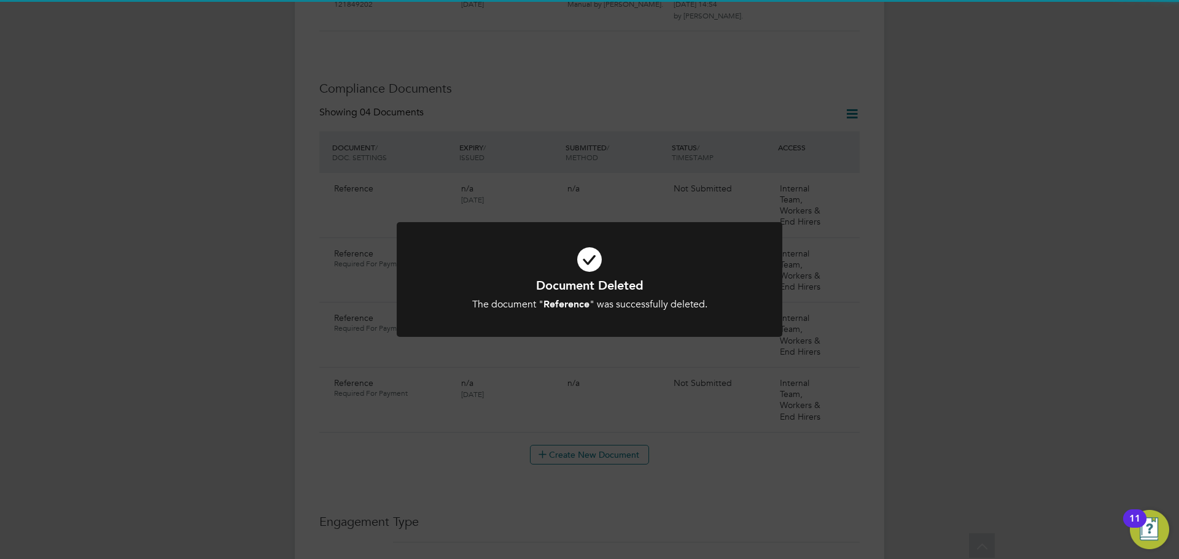
click at [889, 243] on div "Document Deleted The document " Reference " was successfully deleted. Cancel Ok…" at bounding box center [589, 279] width 1179 height 559
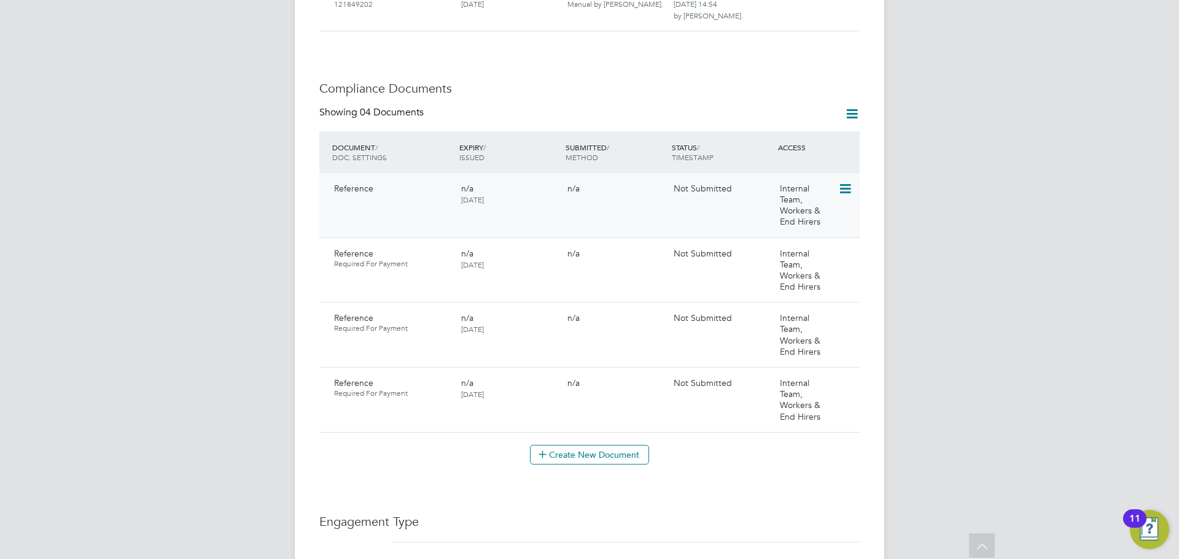
click at [845, 182] on icon at bounding box center [844, 189] width 12 height 15
click at [814, 254] on li "Delete Document" at bounding box center [805, 257] width 91 height 17
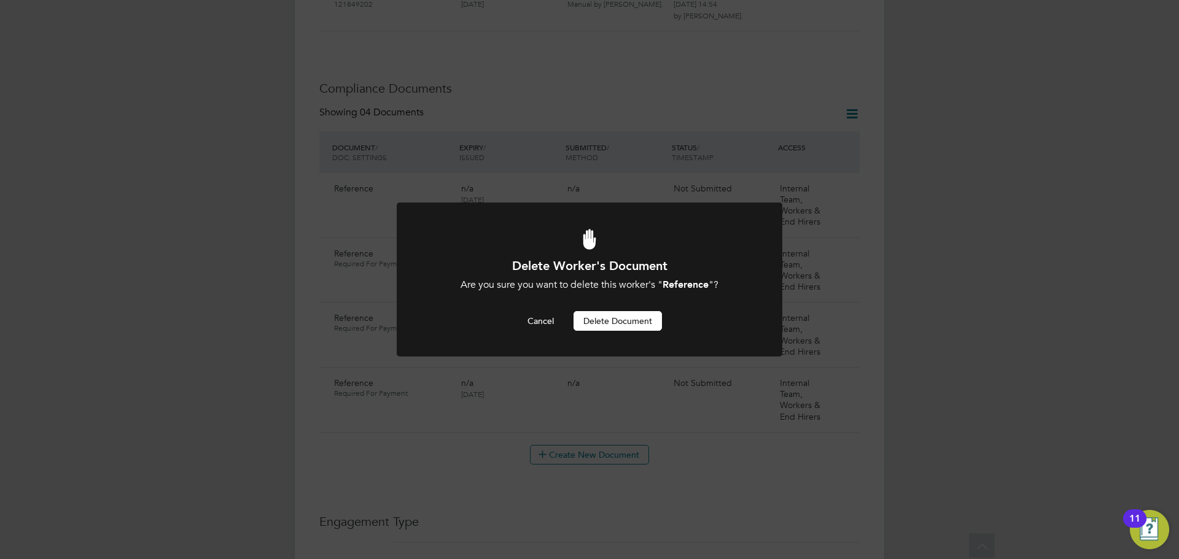
scroll to position [0, 0]
click at [627, 322] on button "Delete Document" at bounding box center [618, 321] width 88 height 20
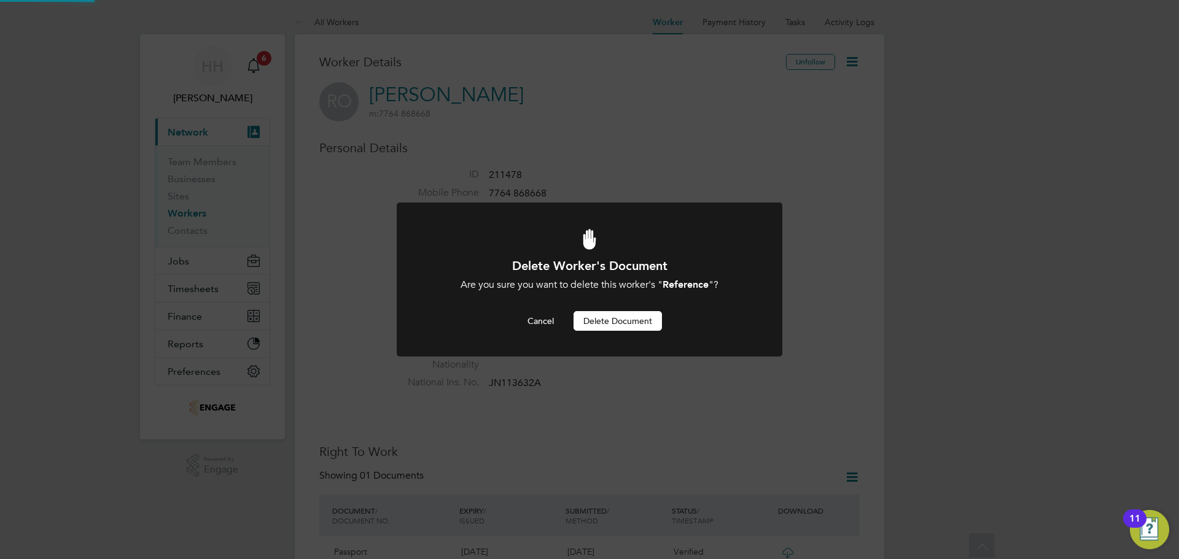
scroll to position [559, 0]
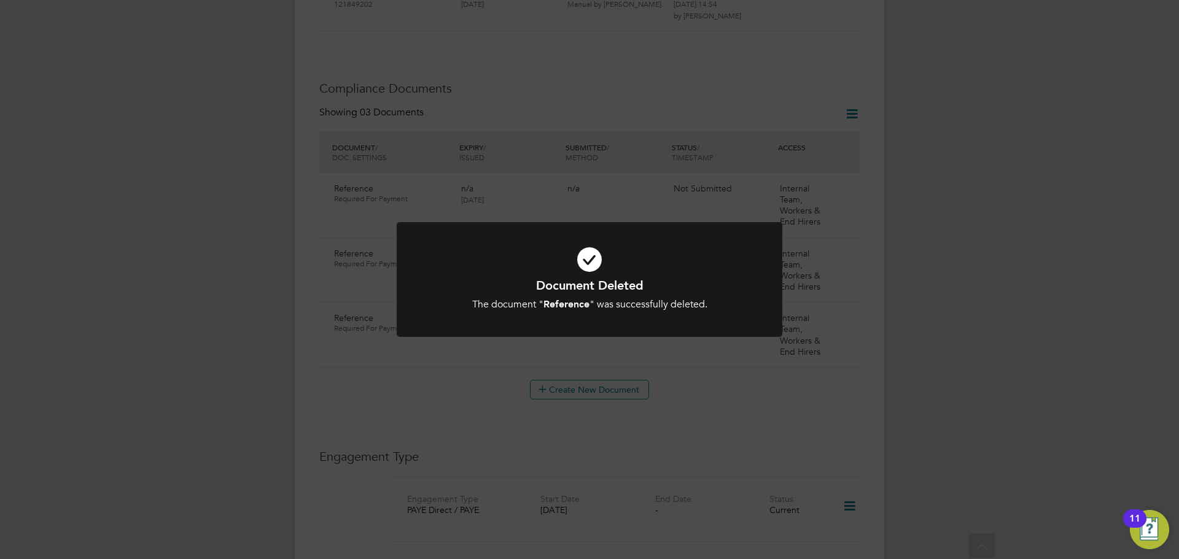
click at [921, 283] on div "Document Deleted The document " Reference " was successfully deleted. Cancel Ok…" at bounding box center [589, 279] width 1179 height 559
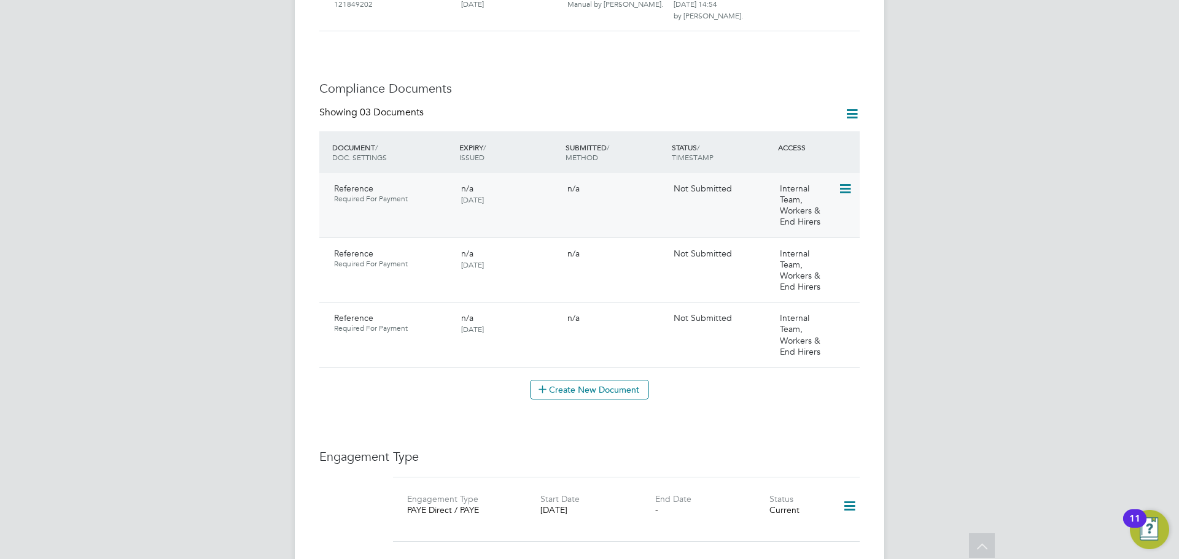
click at [850, 182] on icon at bounding box center [844, 189] width 12 height 15
click at [780, 220] on li "View Requested Document" at bounding box center [790, 223] width 123 height 17
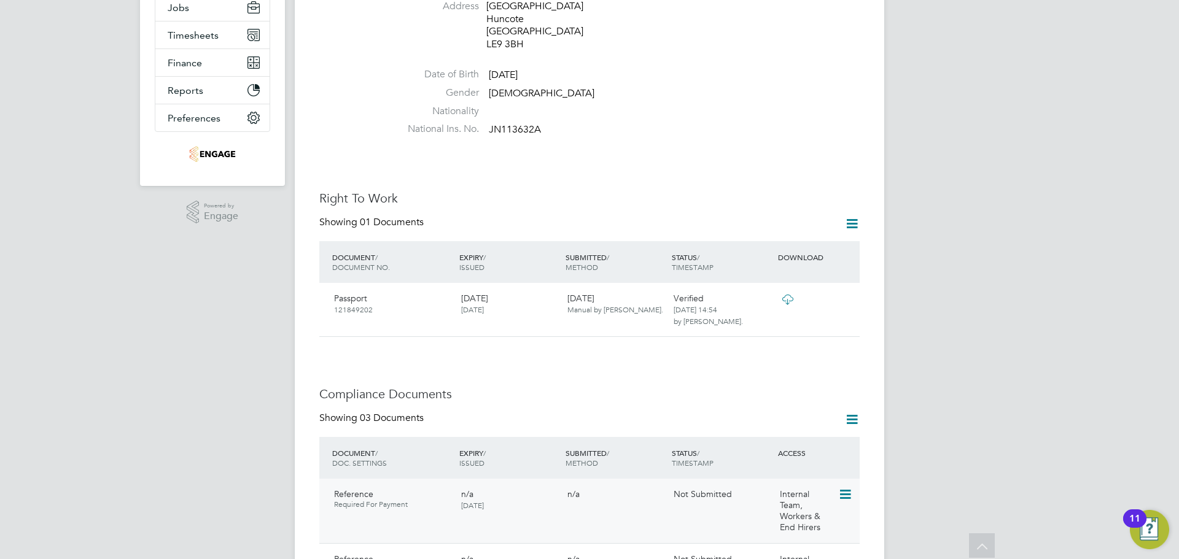
scroll to position [252, 0]
click at [854, 217] on icon at bounding box center [851, 224] width 15 height 15
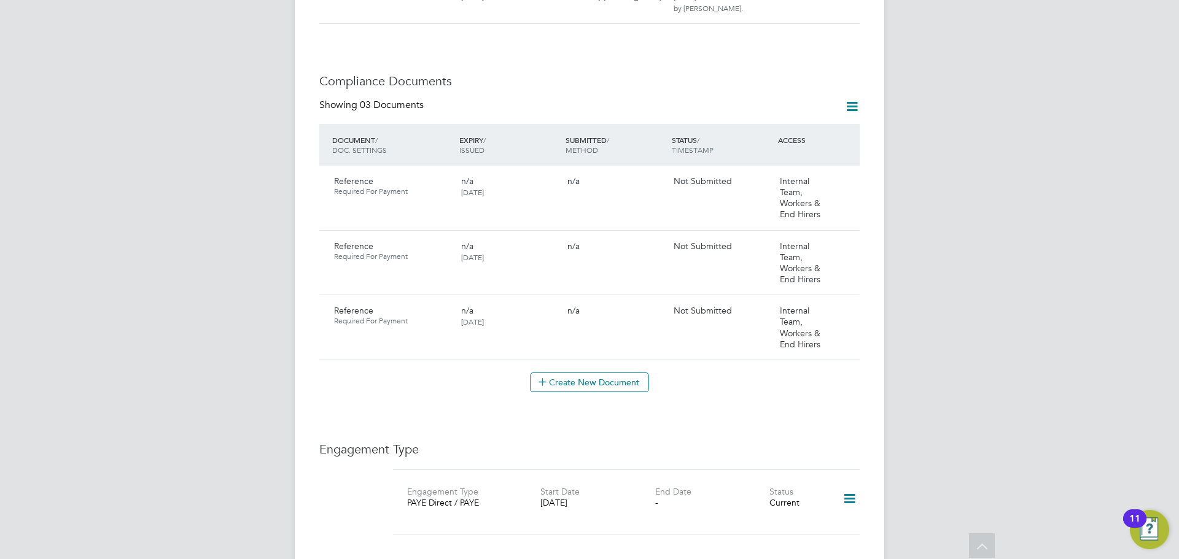
scroll to position [557, 0]
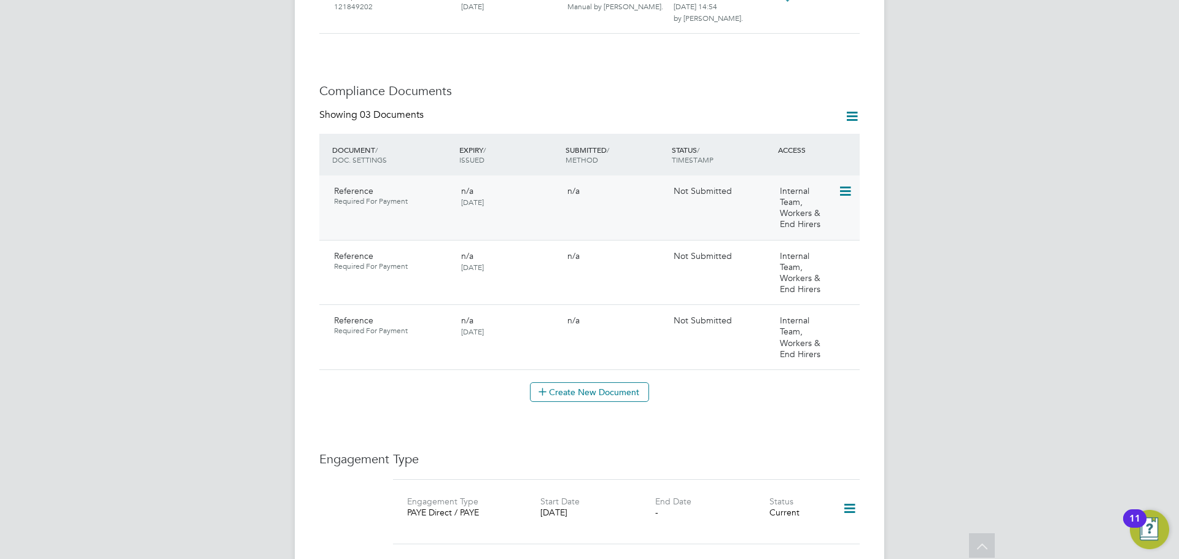
click at [847, 184] on icon at bounding box center [844, 191] width 12 height 15
click at [817, 201] on li "Edit Document" at bounding box center [790, 208] width 123 height 17
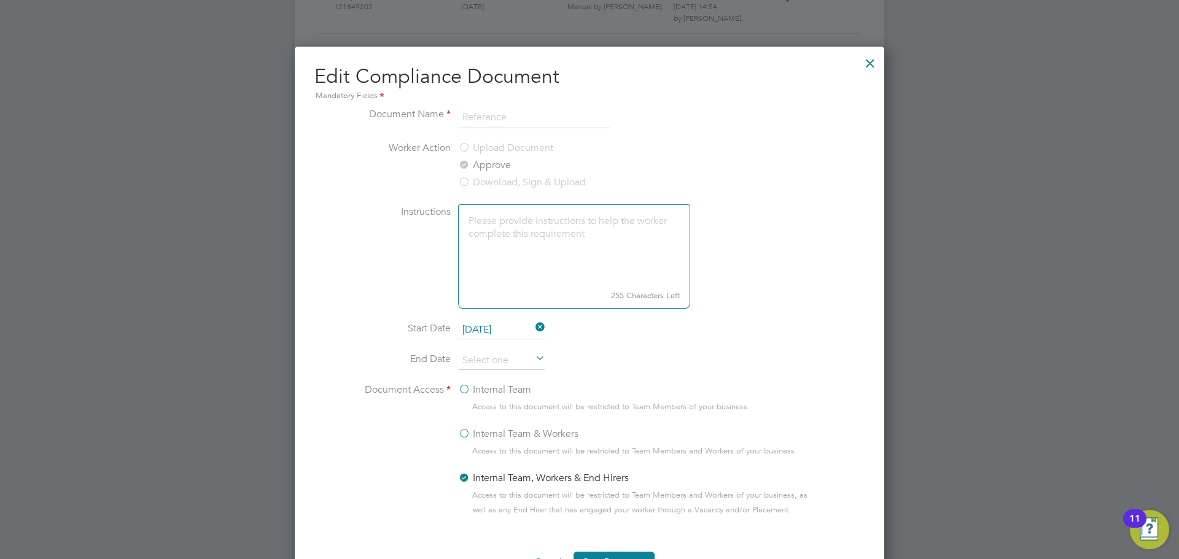
click at [868, 69] on div at bounding box center [870, 60] width 22 height 22
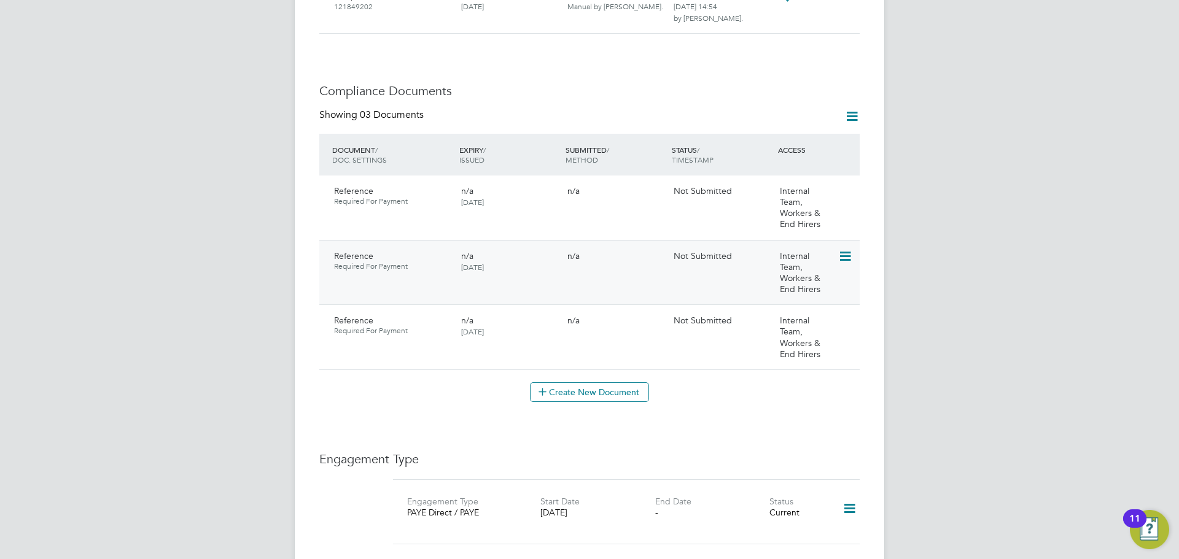
click at [839, 249] on icon at bounding box center [844, 256] width 12 height 15
click at [806, 270] on li "Edit Document" at bounding box center [790, 273] width 123 height 17
type input "Reference"
type input "29 Sep 2025"
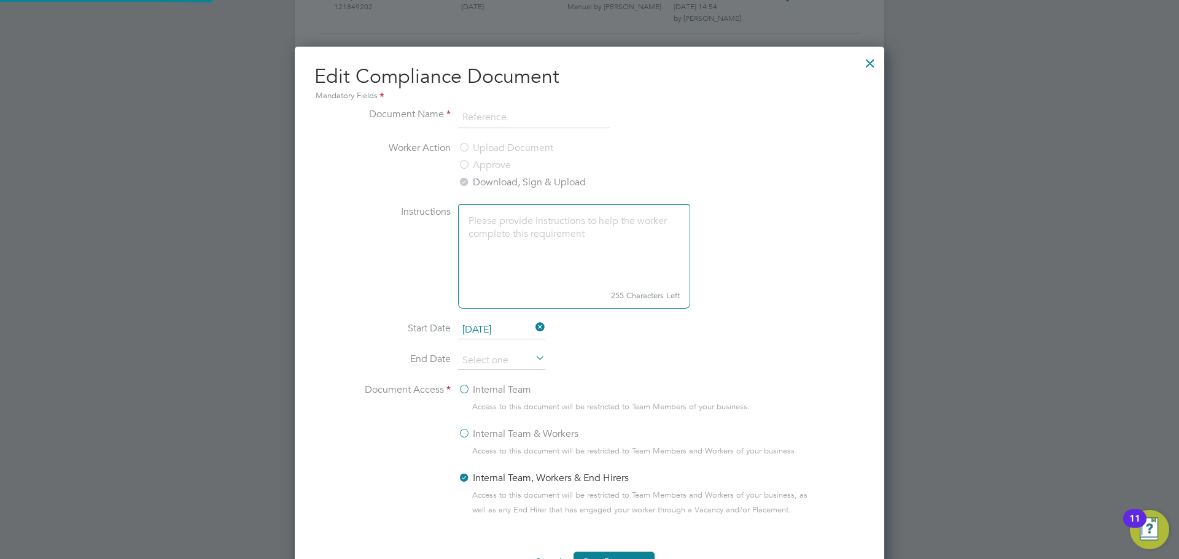
scroll to position [550, 590]
click at [869, 61] on div at bounding box center [870, 60] width 22 height 22
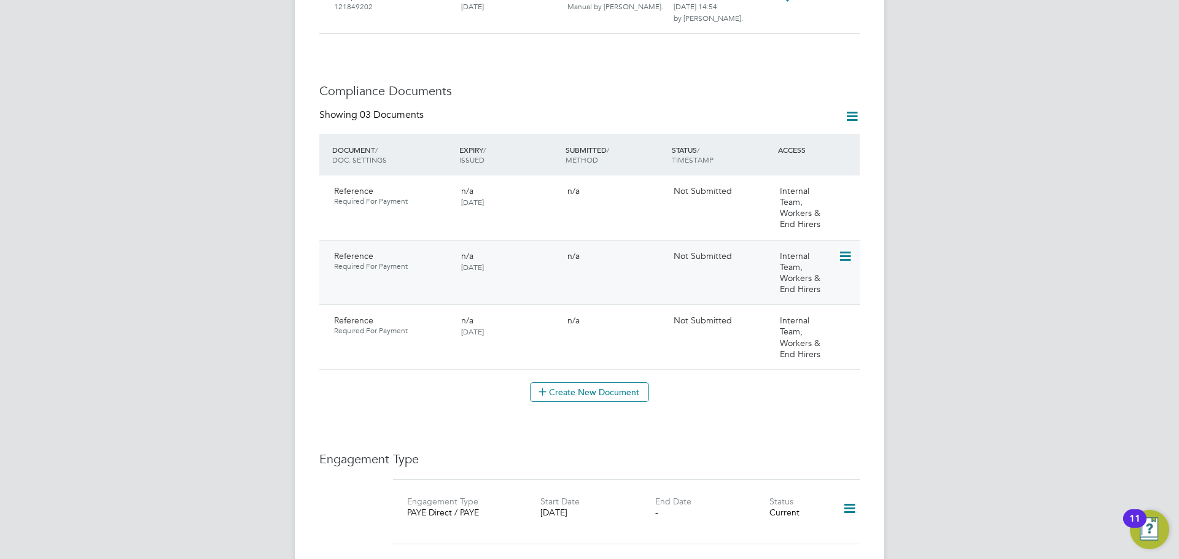
click at [848, 246] on div at bounding box center [848, 256] width 21 height 21
click at [848, 249] on icon at bounding box center [844, 256] width 12 height 15
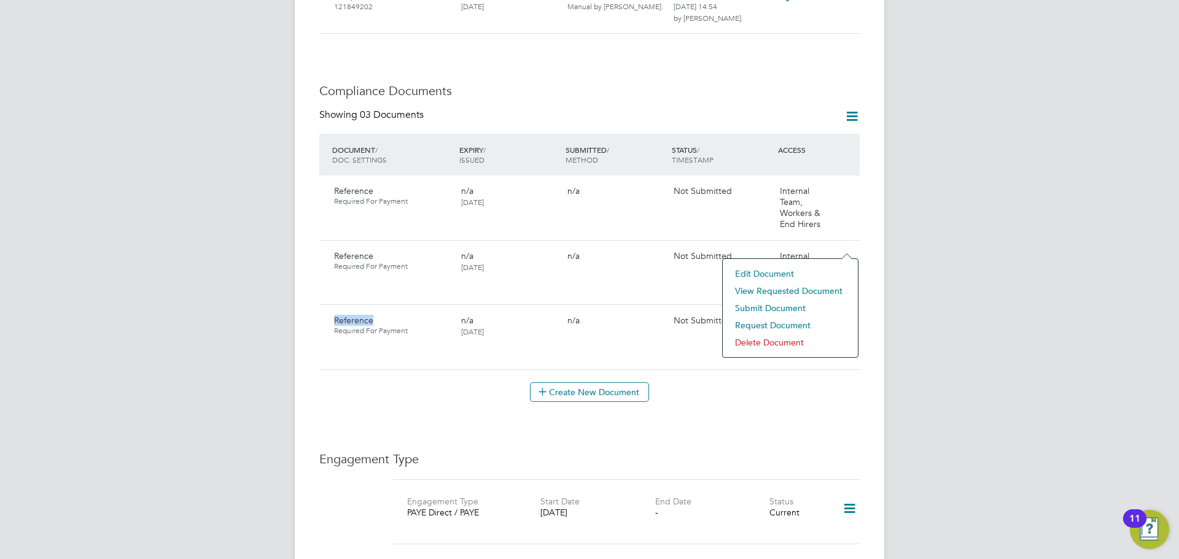
click at [776, 341] on li "Delete Document" at bounding box center [790, 342] width 123 height 17
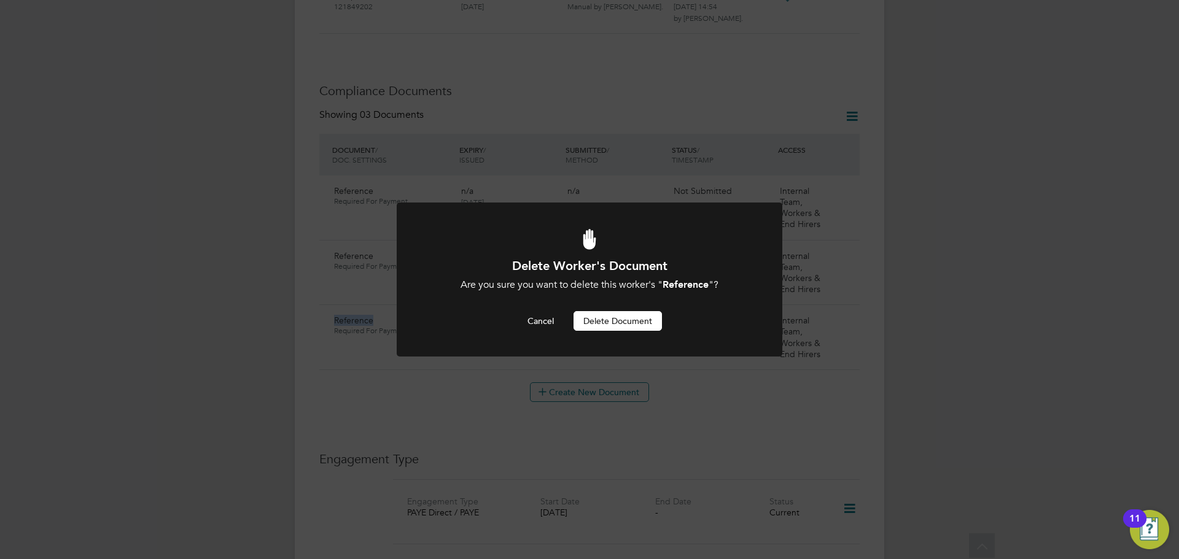
click at [638, 326] on button "Delete Document" at bounding box center [618, 321] width 88 height 20
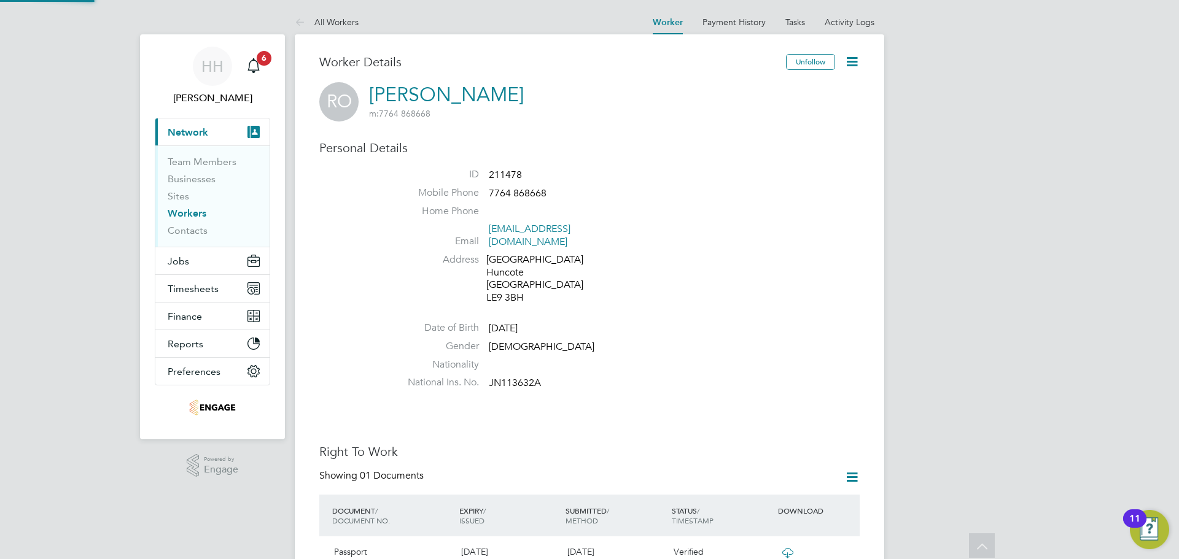
scroll to position [557, 0]
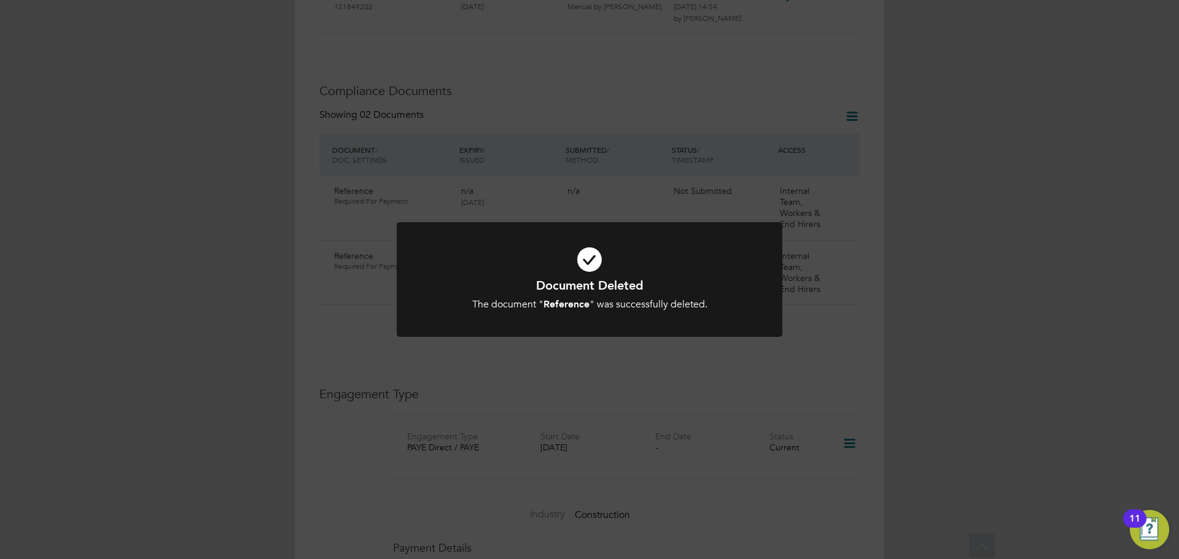
click at [931, 269] on div "Document Deleted The document " Reference " was successfully deleted. Cancel Ok…" at bounding box center [589, 279] width 1179 height 559
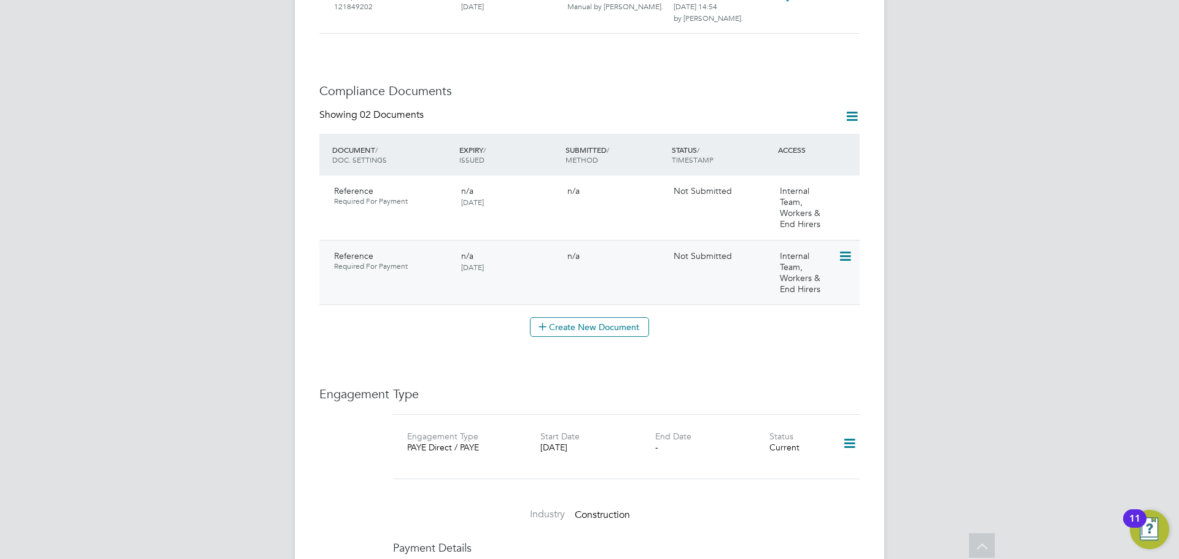
click at [842, 249] on icon at bounding box center [844, 256] width 12 height 15
click at [809, 268] on li "Edit Document" at bounding box center [790, 273] width 123 height 17
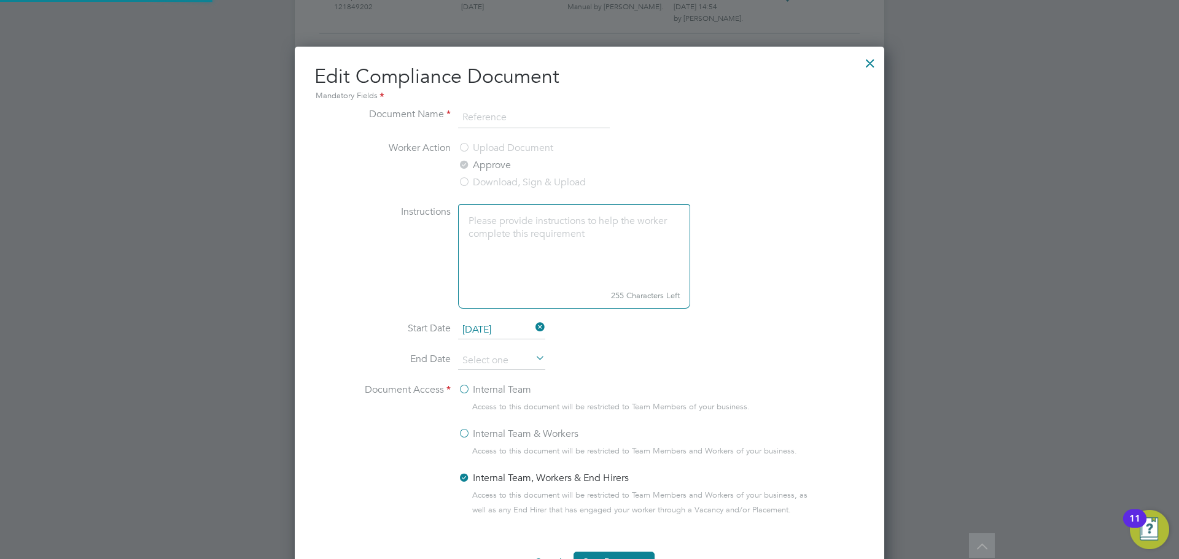
scroll to position [550, 590]
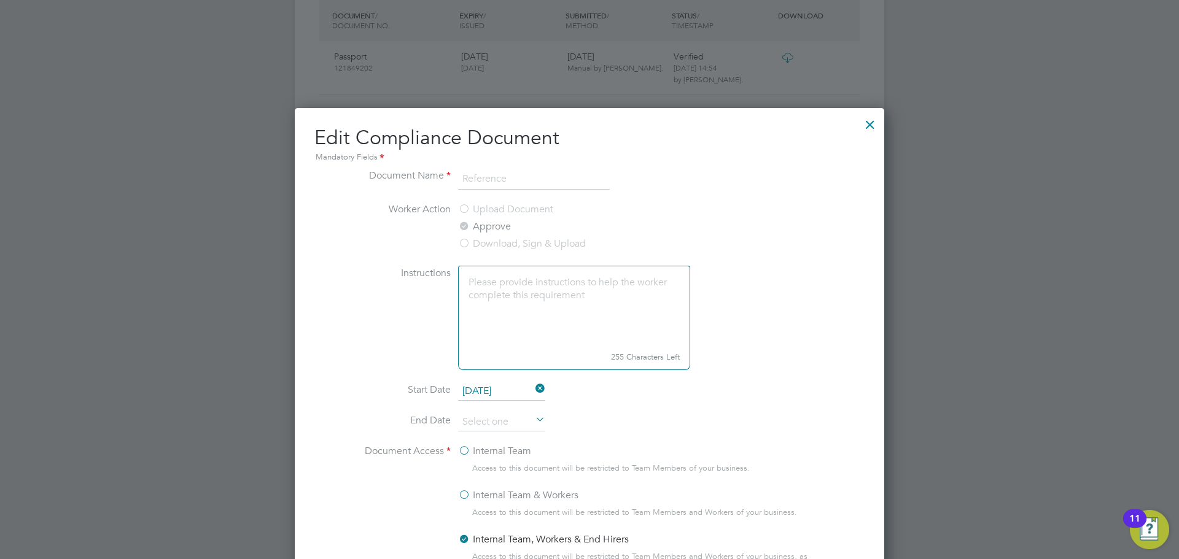
click at [868, 120] on div at bounding box center [870, 122] width 22 height 22
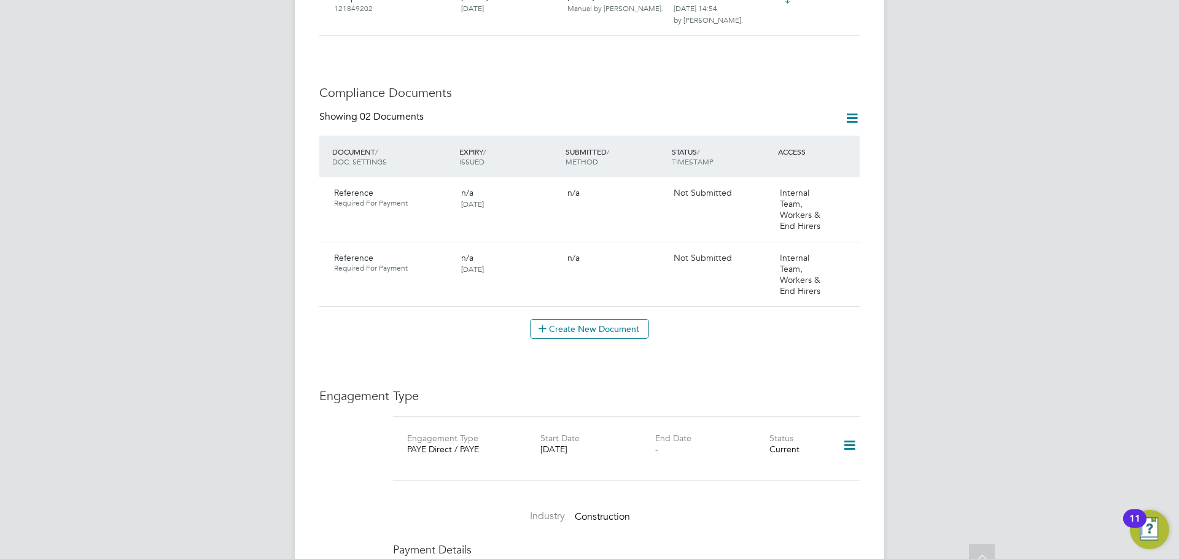
click at [939, 181] on div "HH Hannah Humphreys Notifications 6 Applications: Current page: Network Team Me…" at bounding box center [589, 284] width 1179 height 1678
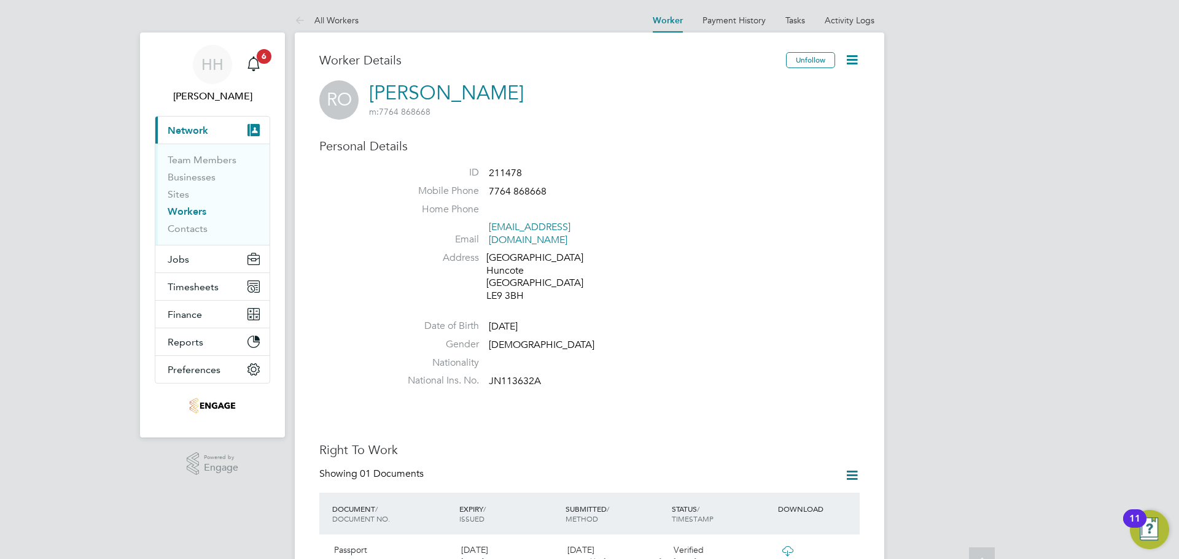
scroll to position [0, 0]
click at [268, 54] on span "6" at bounding box center [264, 58] width 15 height 15
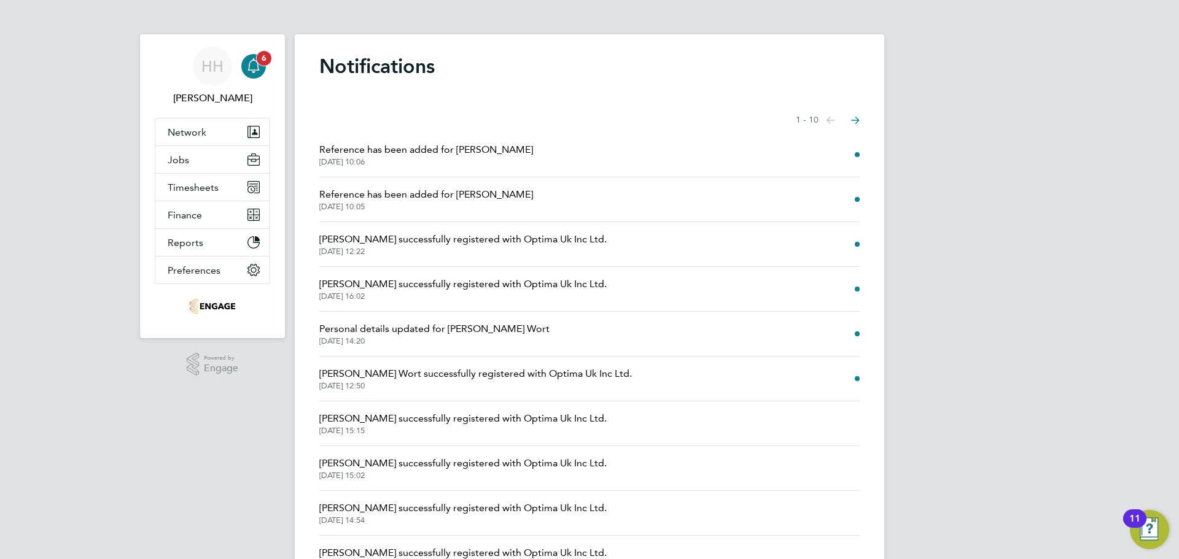
click at [268, 54] on span "6" at bounding box center [264, 58] width 15 height 15
